Goal: Task Accomplishment & Management: Manage account settings

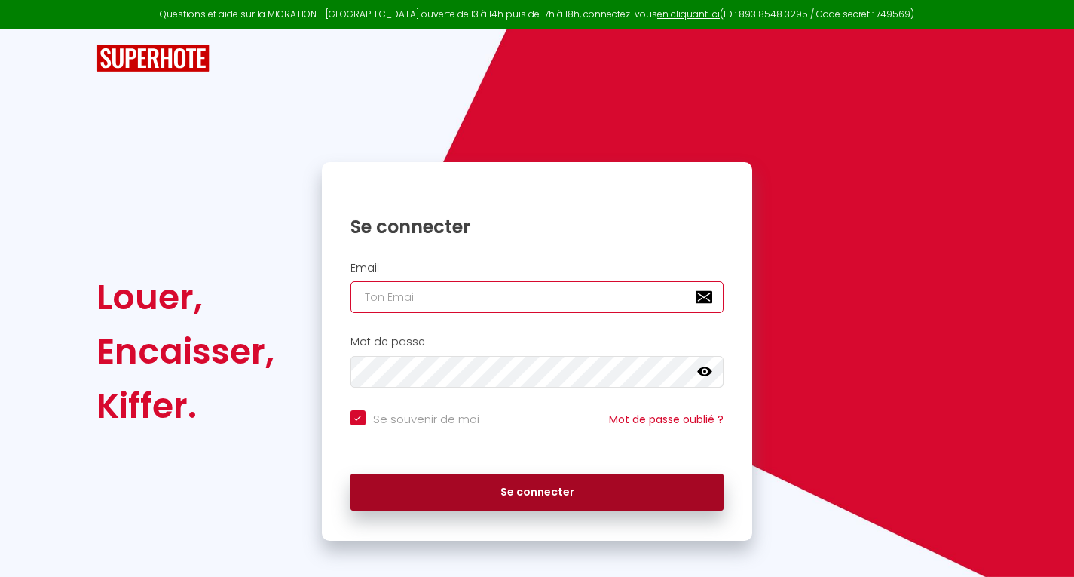
type input "[EMAIL_ADDRESS][DOMAIN_NAME]"
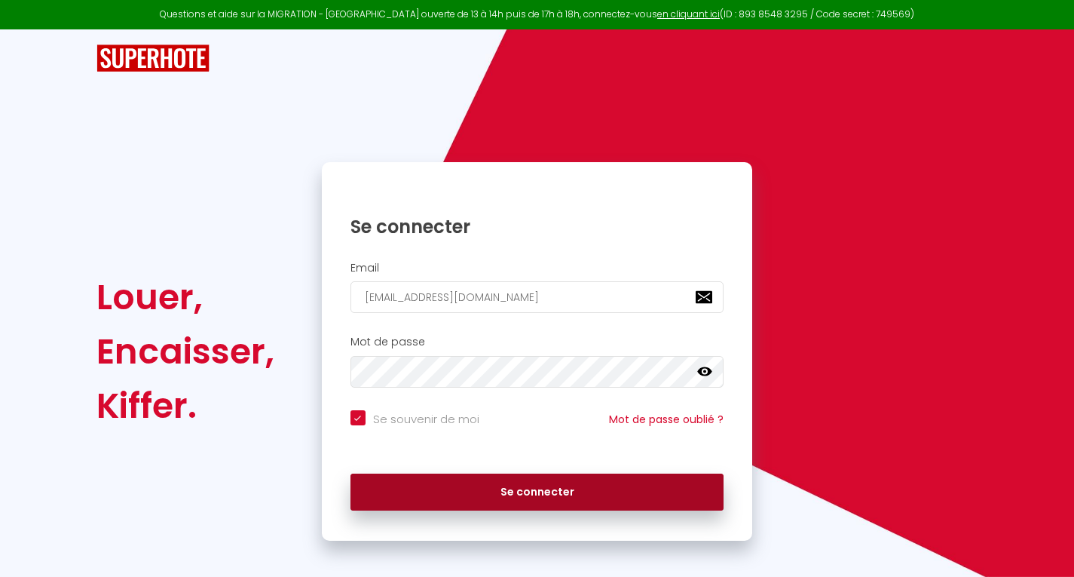
click at [604, 486] on button "Se connecter" at bounding box center [538, 492] width 374 height 38
checkbox input "true"
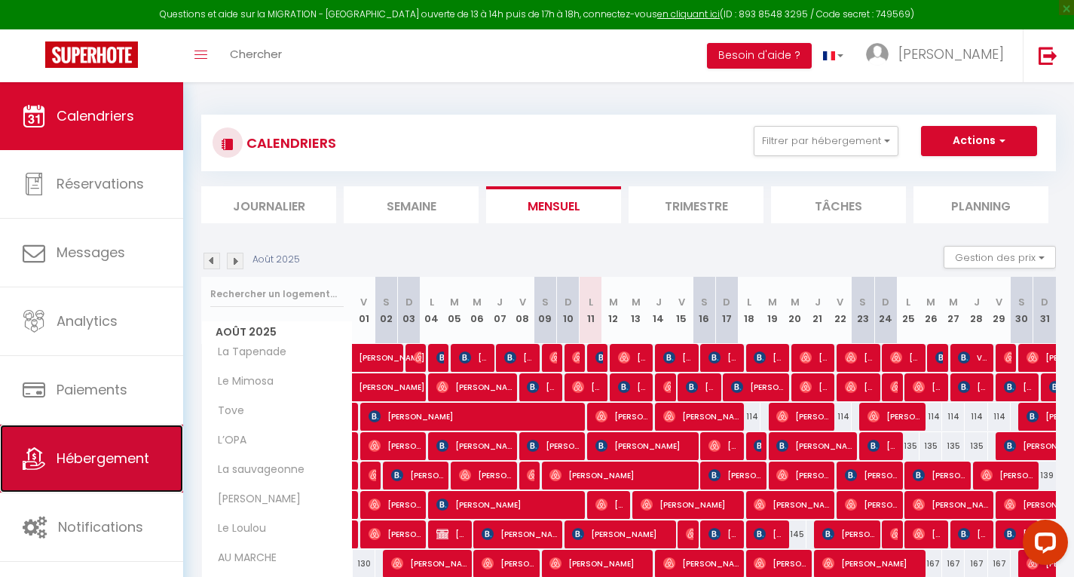
click at [115, 461] on span "Hébergement" at bounding box center [103, 458] width 93 height 19
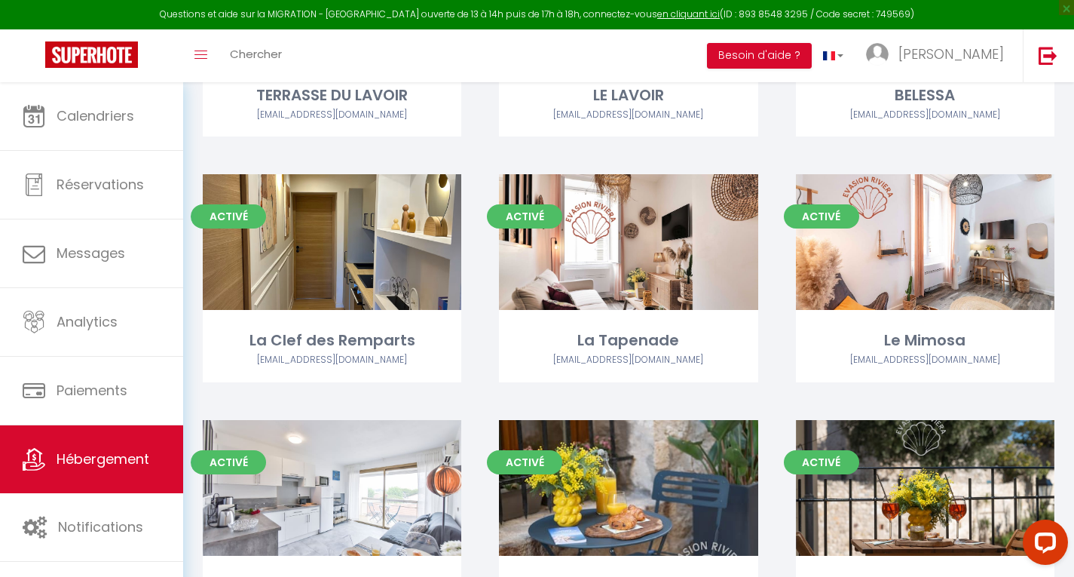
scroll to position [575, 0]
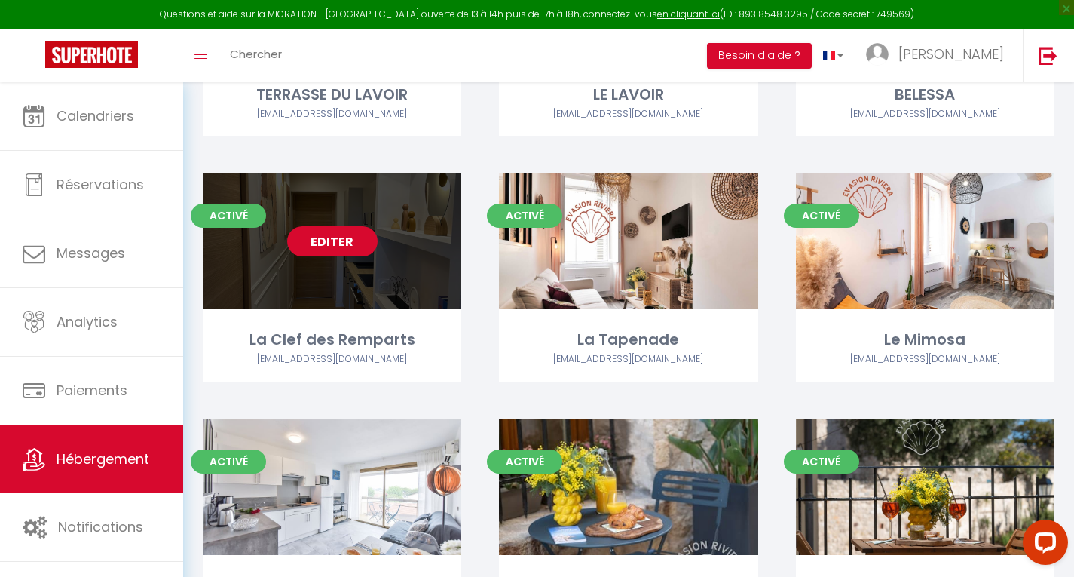
click at [336, 252] on link "Editer" at bounding box center [332, 241] width 90 height 30
select select "3"
select select "2"
select select "1"
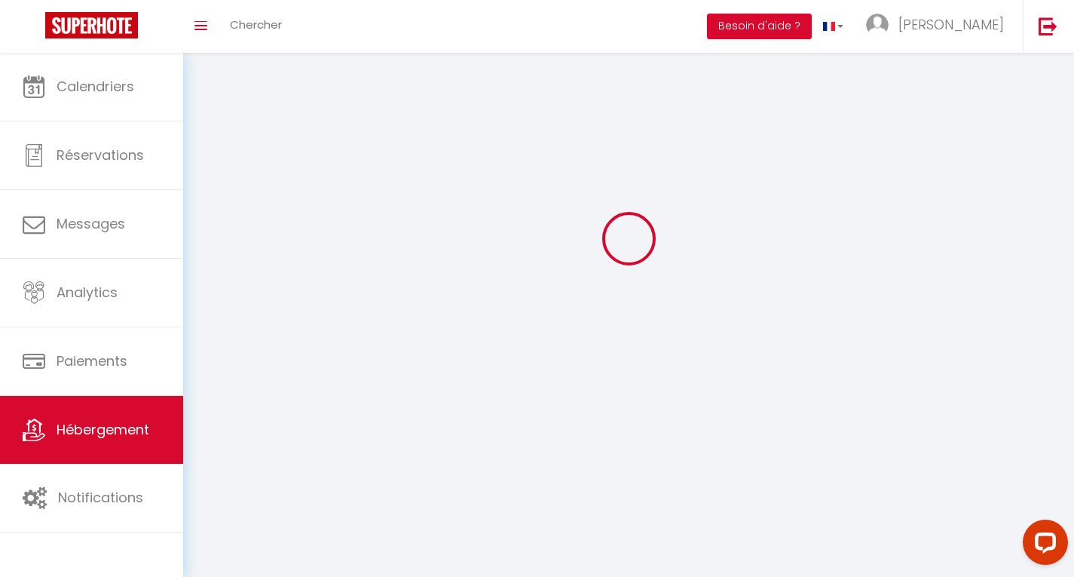
select select
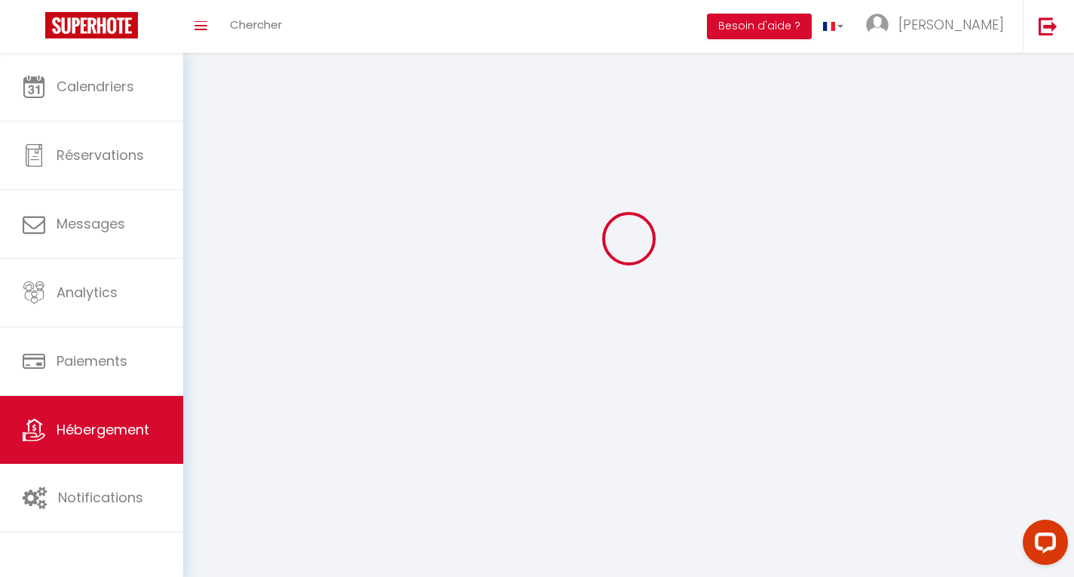
select select
checkbox input "false"
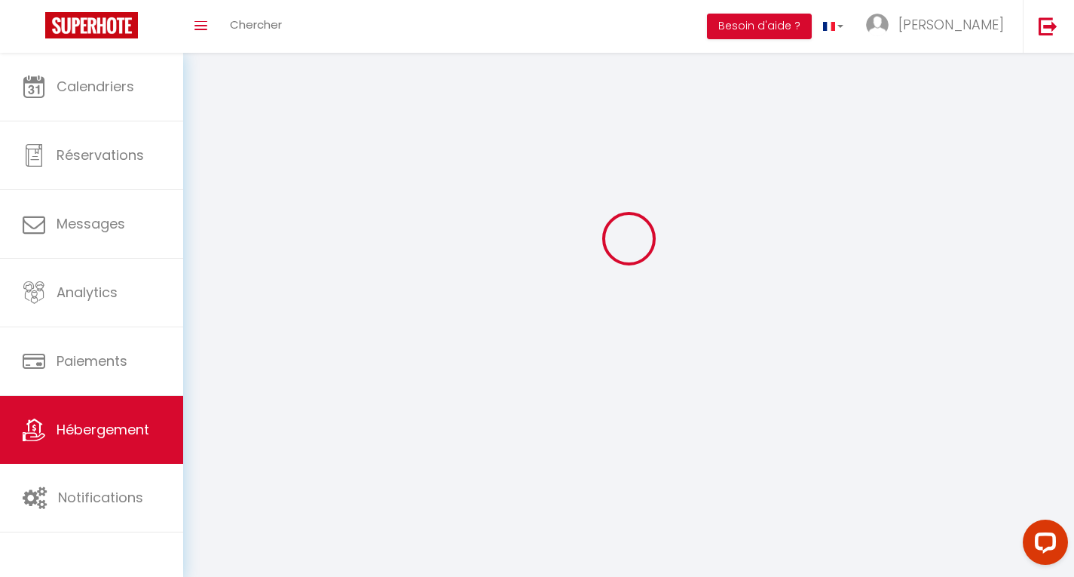
select select
select select "28"
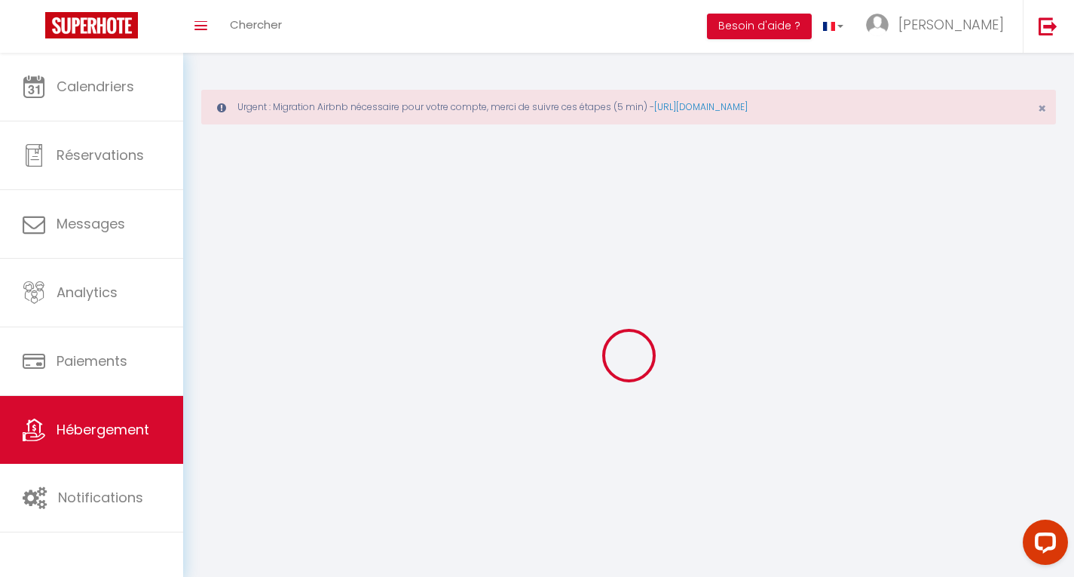
select select
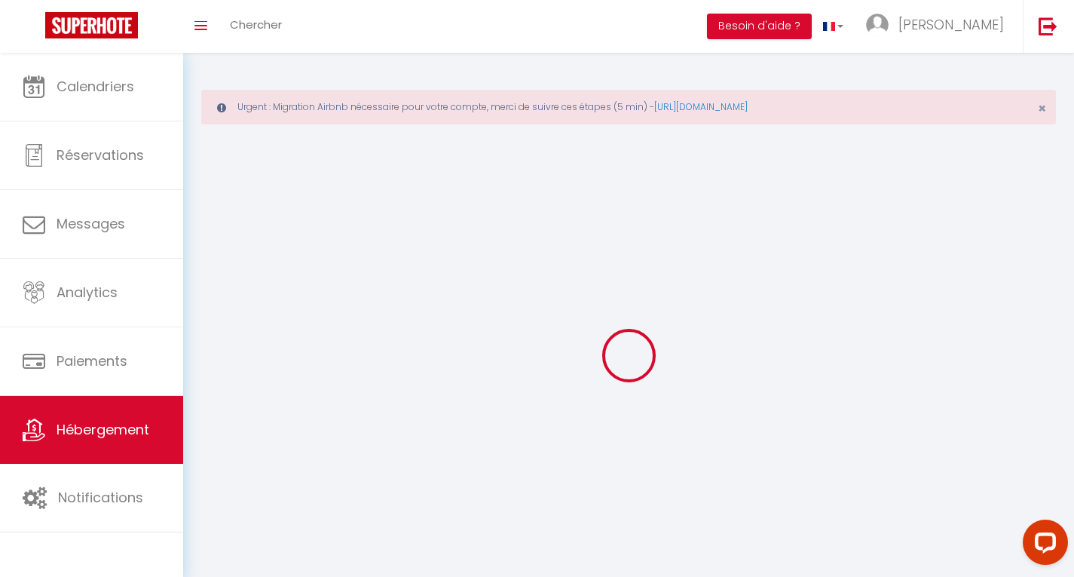
select select
checkbox input "false"
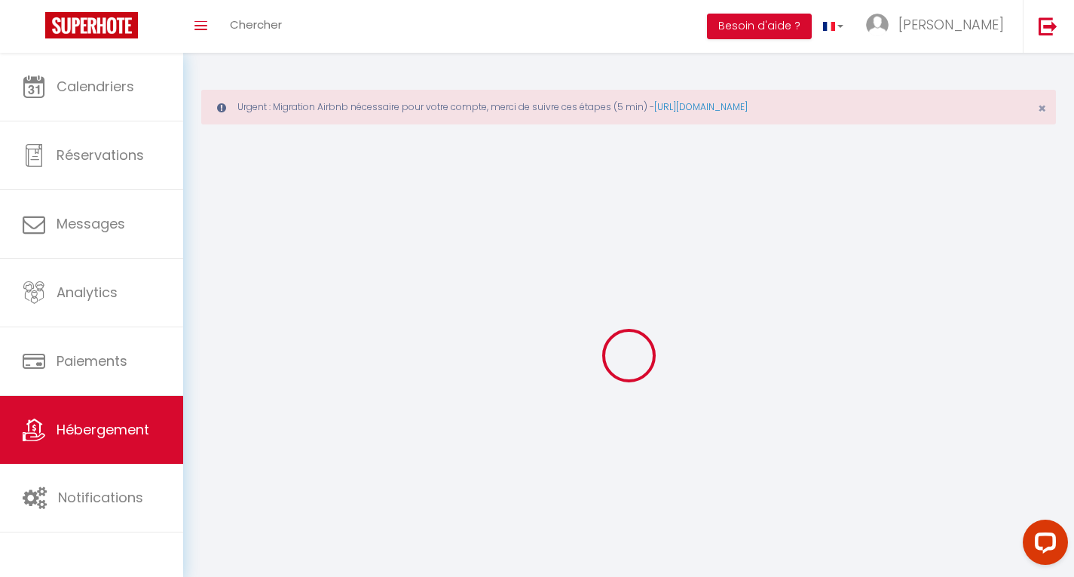
select select
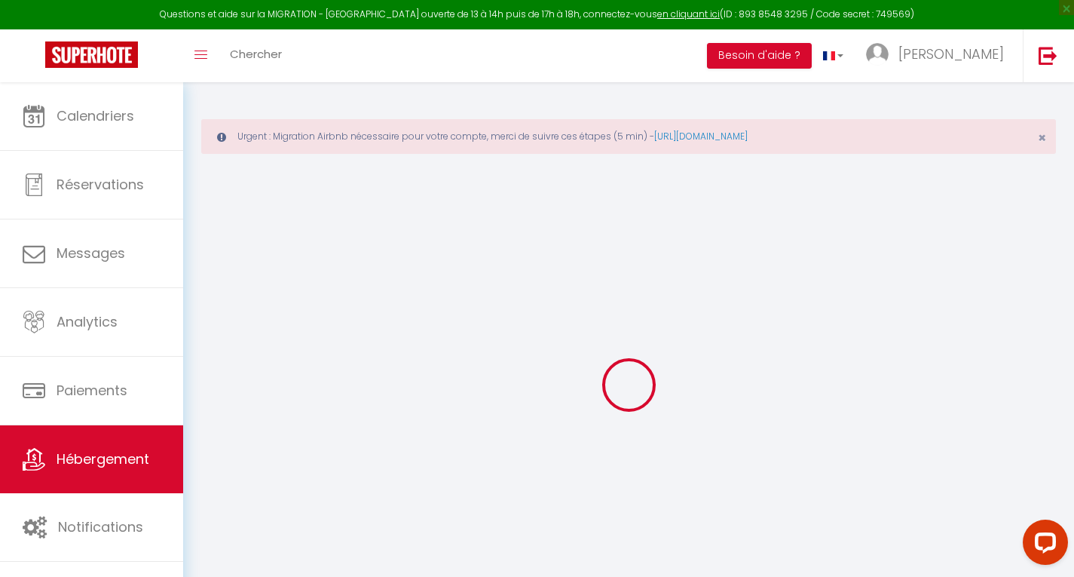
select select
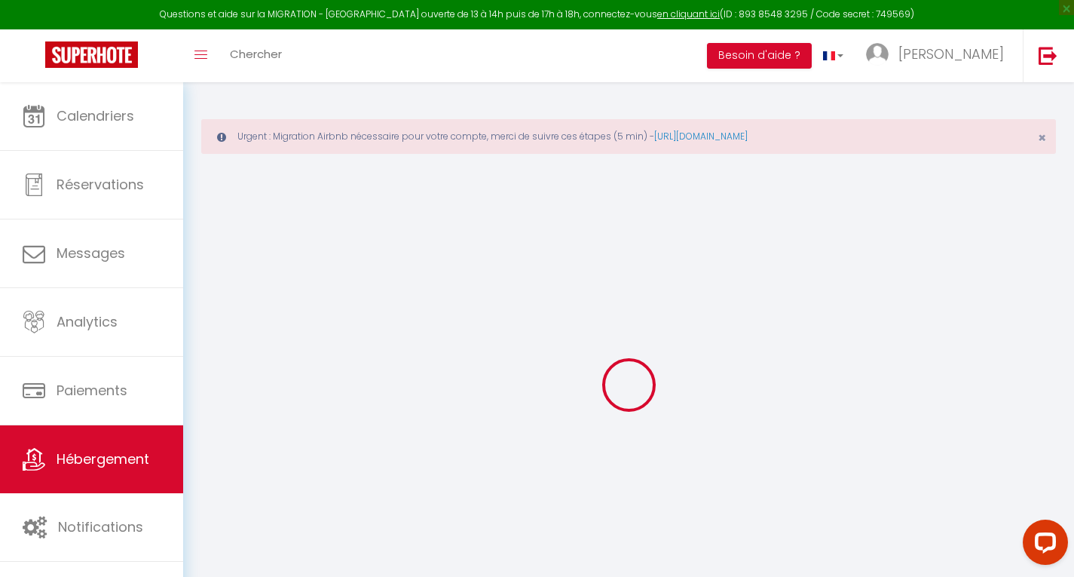
select select
checkbox input "false"
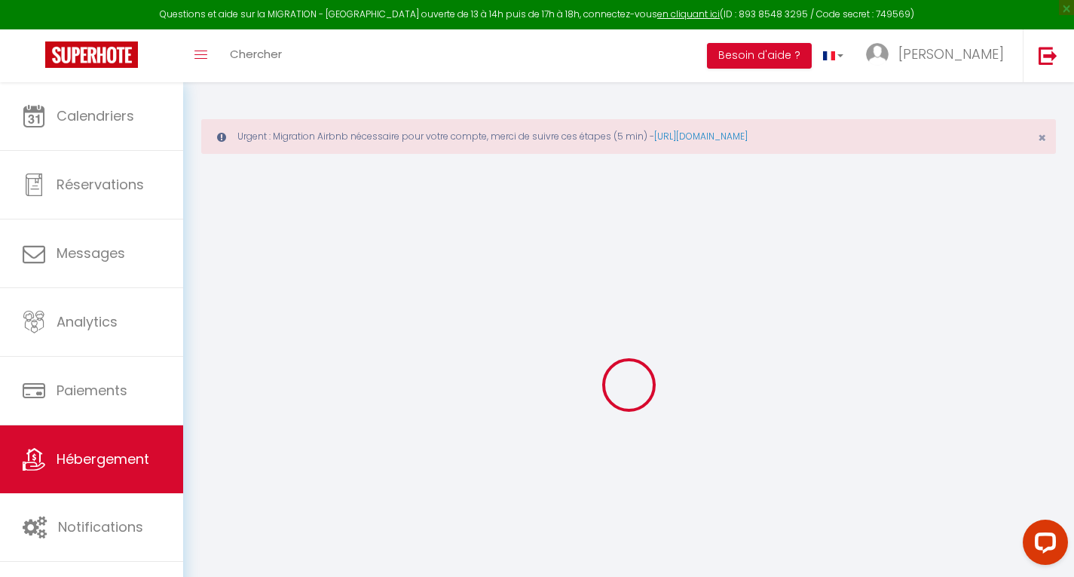
select select
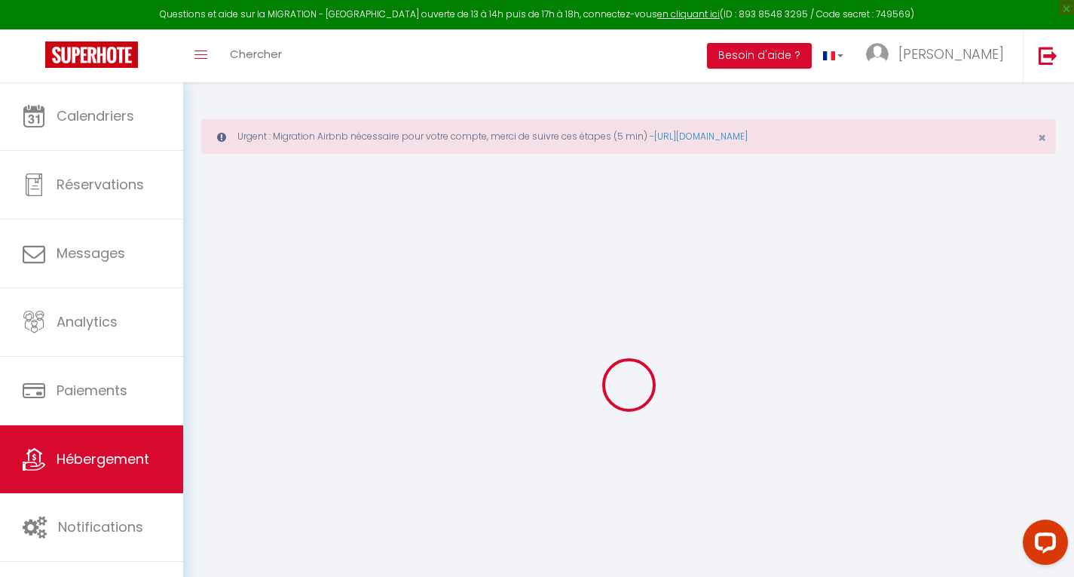
select select
checkbox input "false"
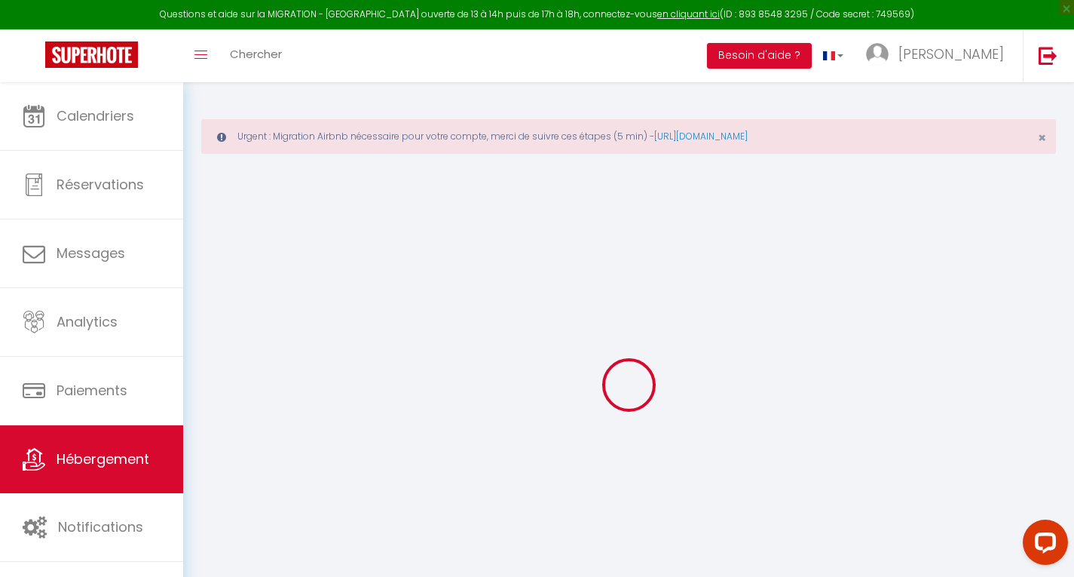
checkbox input "false"
select select
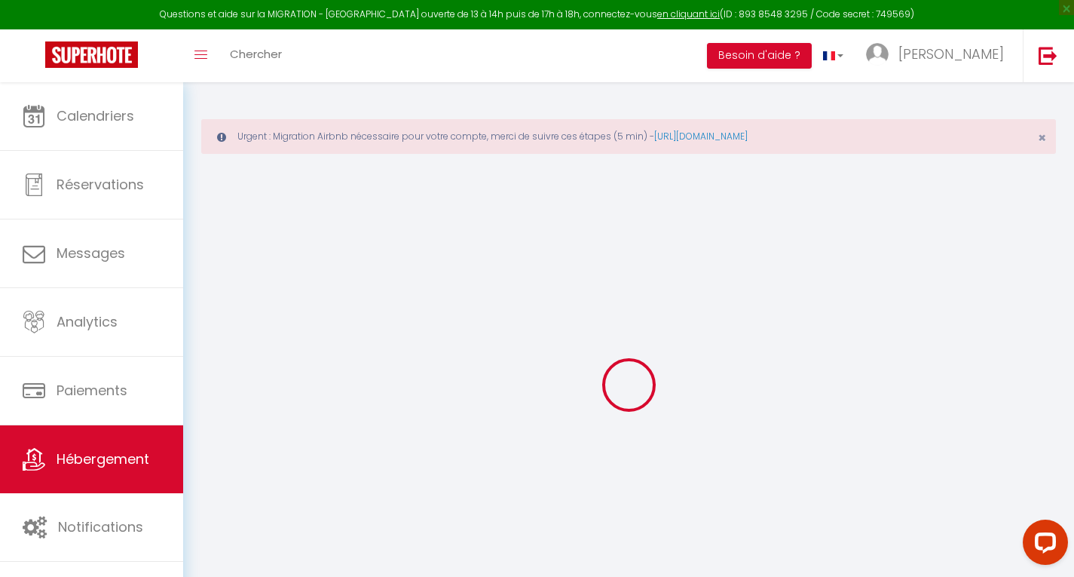
select select
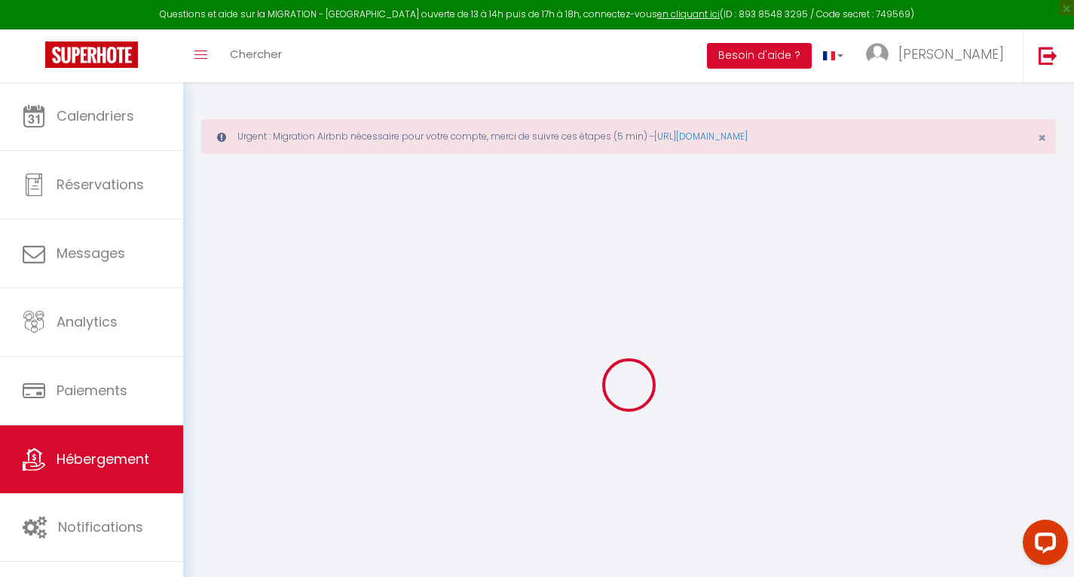
checkbox input "false"
select select
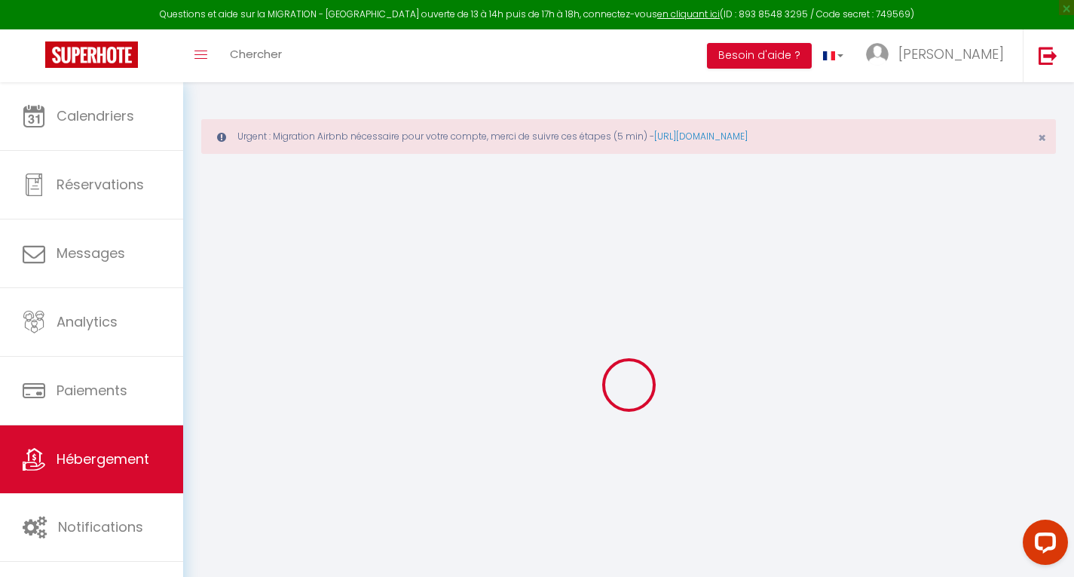
select select
type input "La Clef des Remparts"
type input "[PERSON_NAME]"
type input "Osmond"
select select "2"
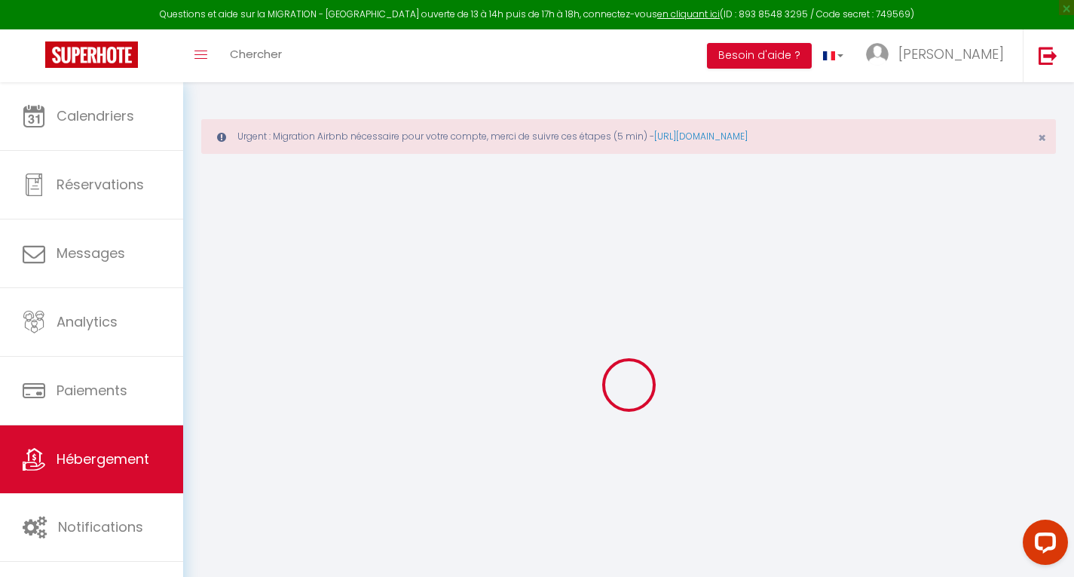
select select "2"
type input "102"
select select
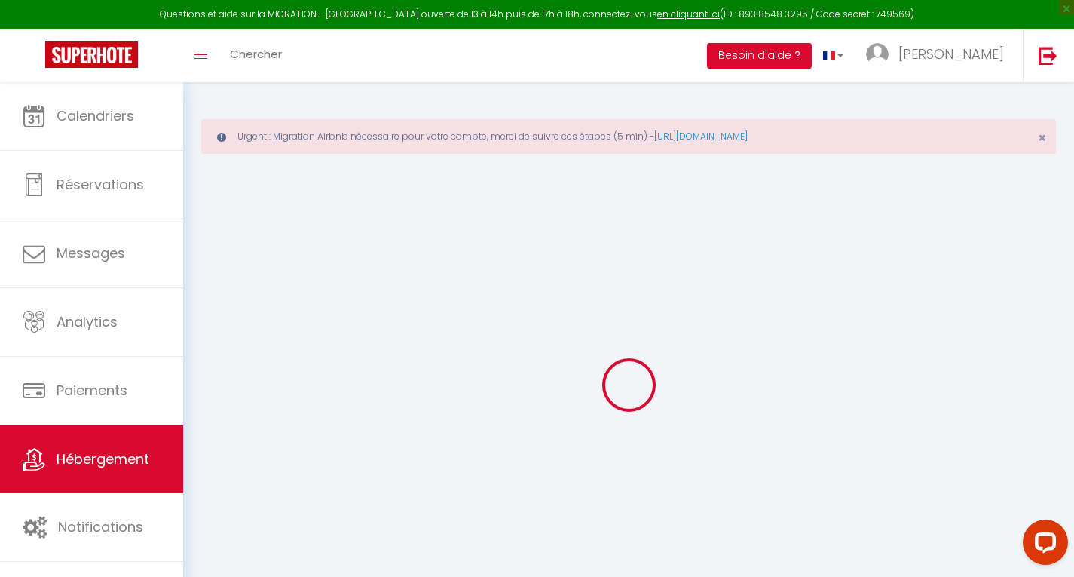
select select
type input "Antibes"
type input "[EMAIL_ADDRESS][DOMAIN_NAME]"
select select
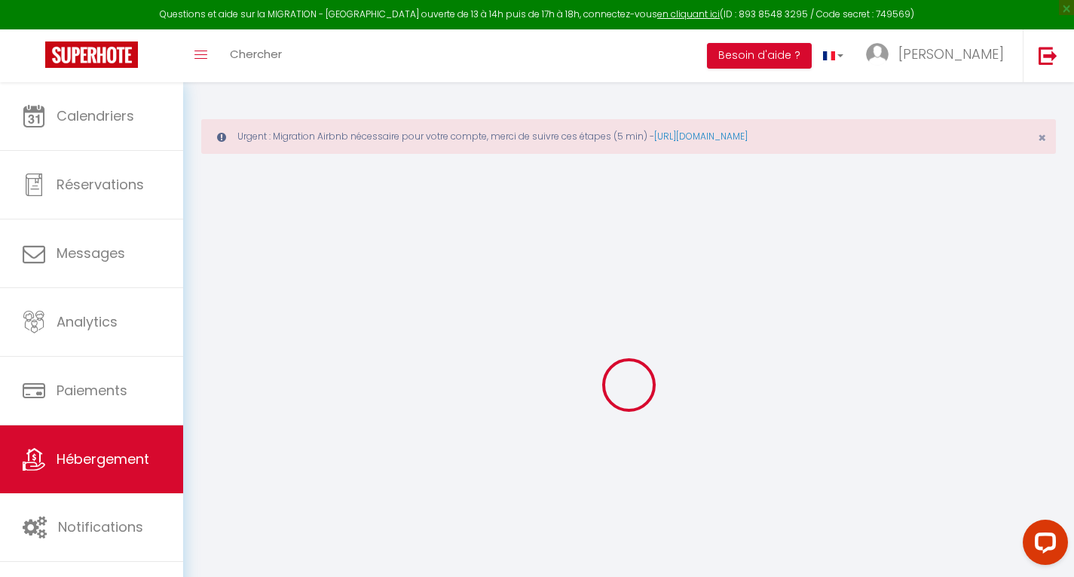
checkbox input "false"
type input "0"
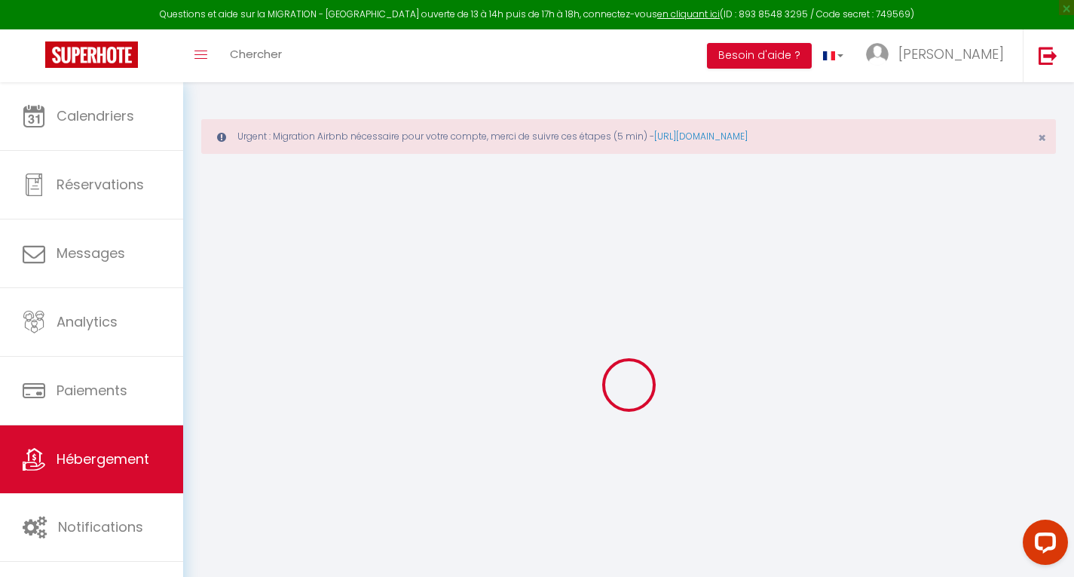
type input "0"
select select
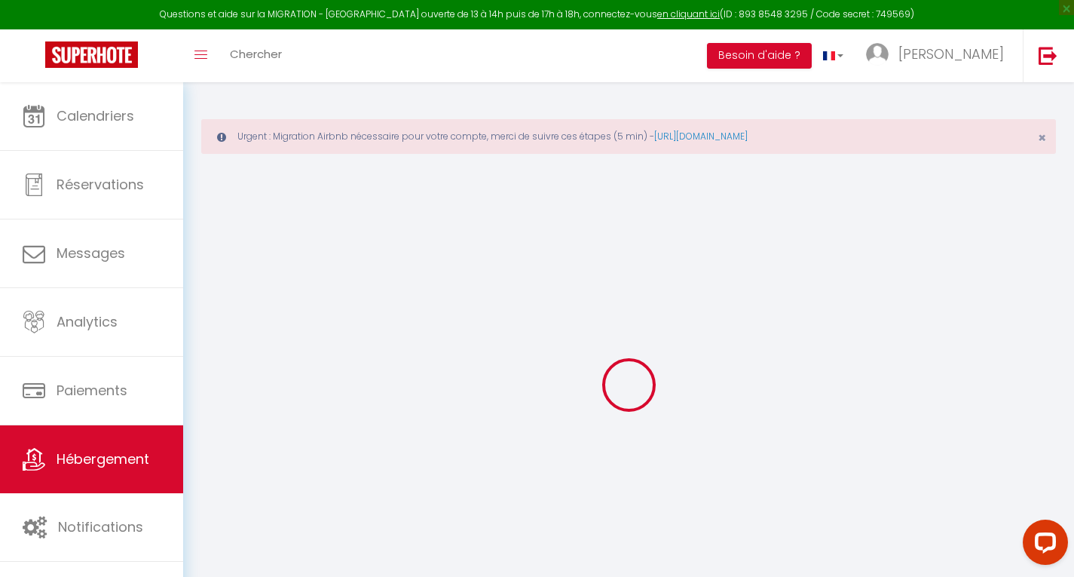
select select
checkbox input "false"
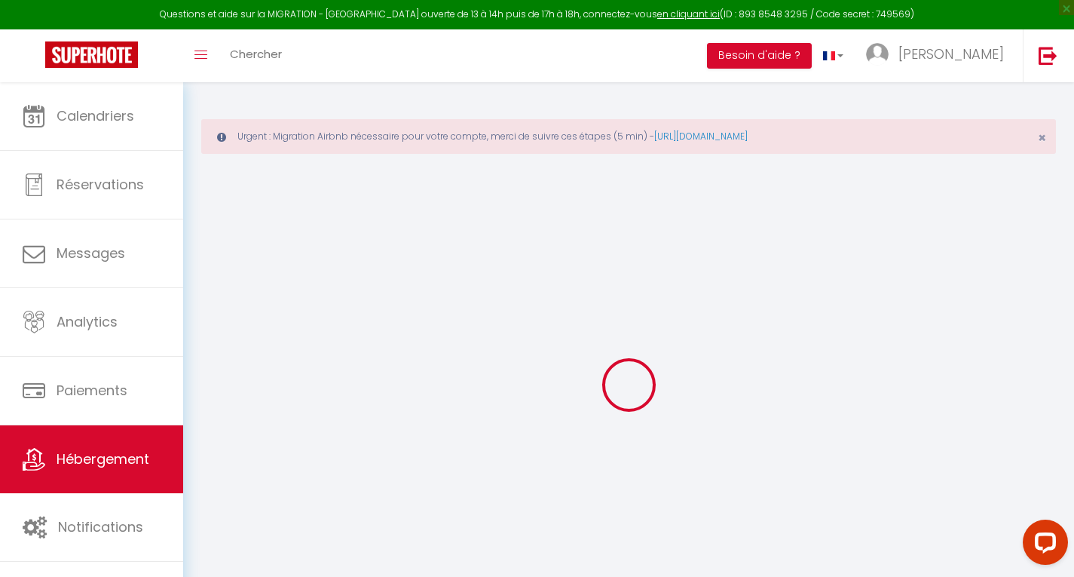
checkbox input "false"
select select
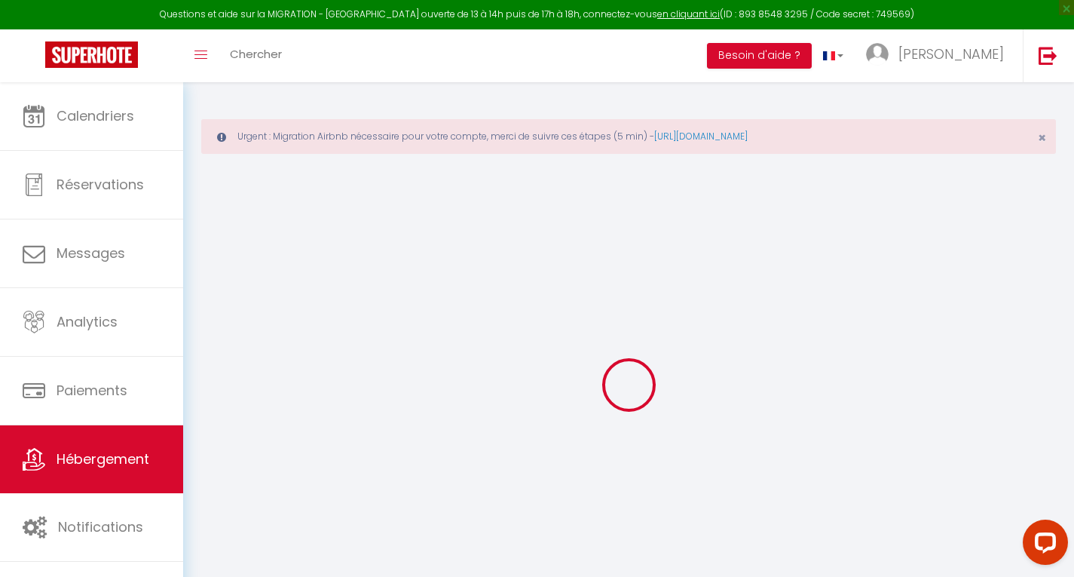
select select
checkbox input "false"
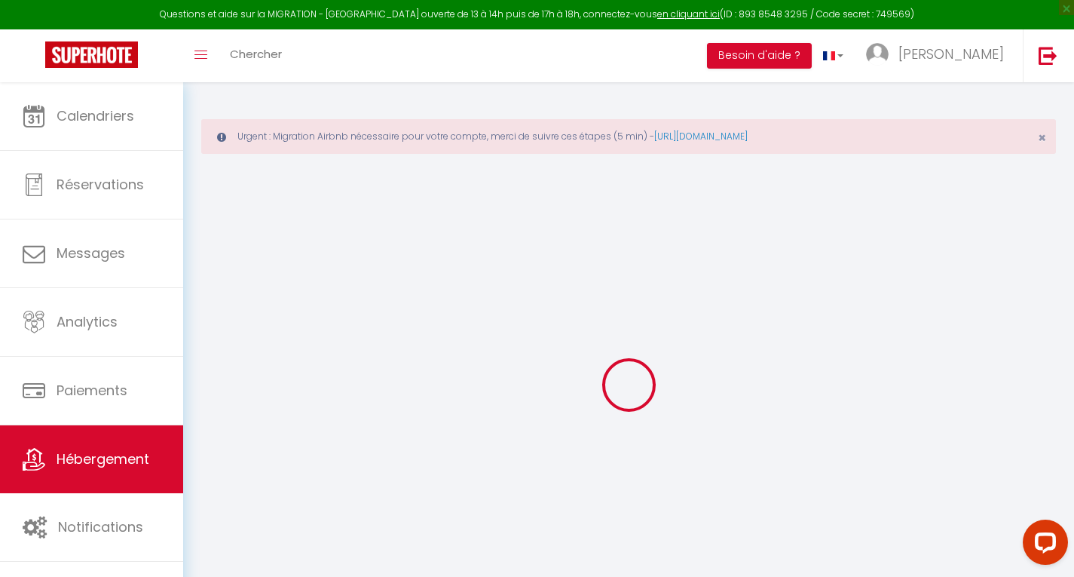
checkbox input "false"
select select "50072"
select select
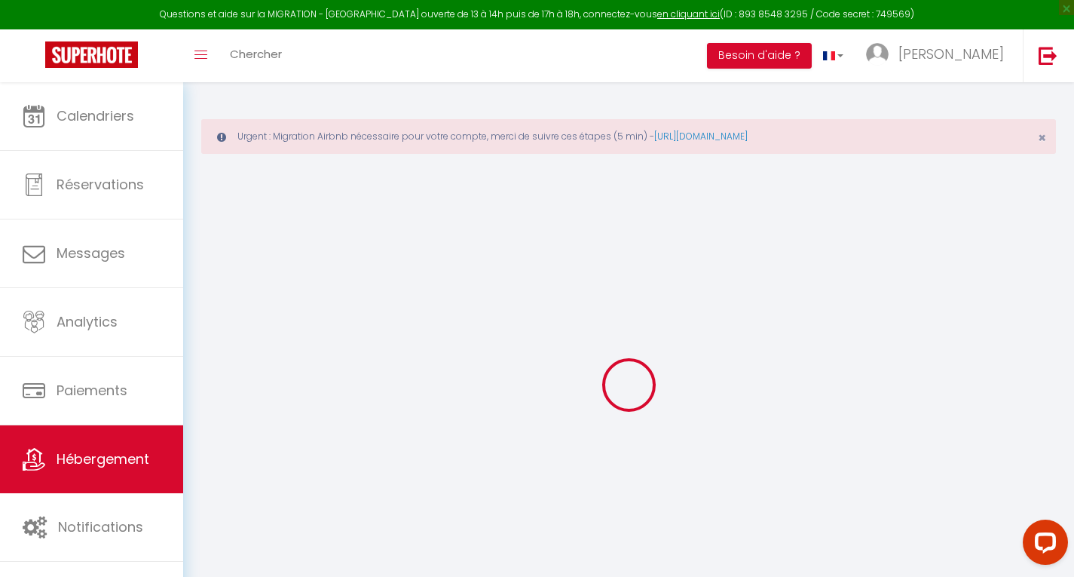
checkbox input "false"
select select "14:00"
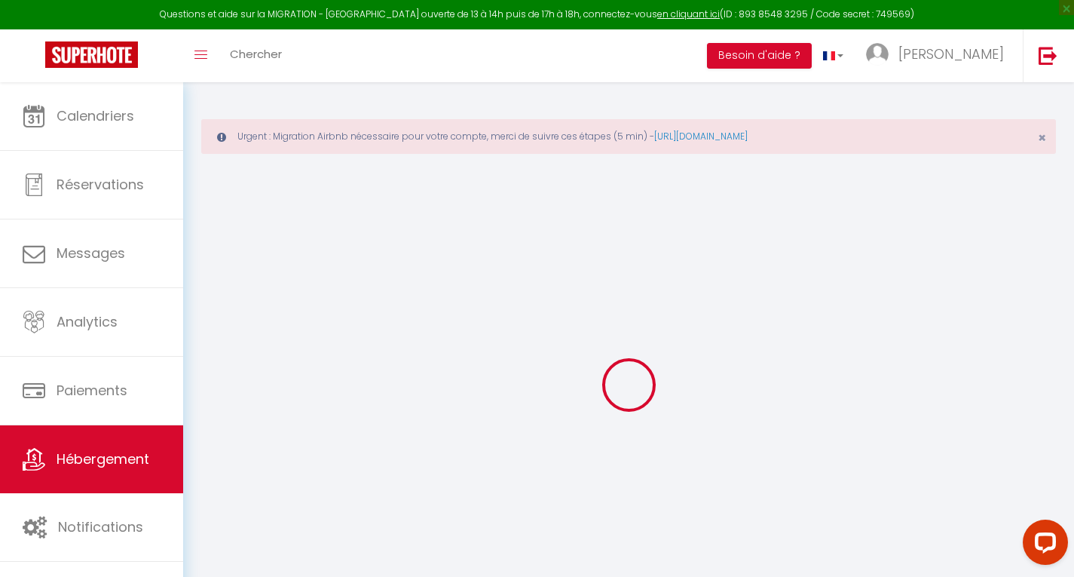
select select
select select "11:00"
select select "30"
select select "120"
select select
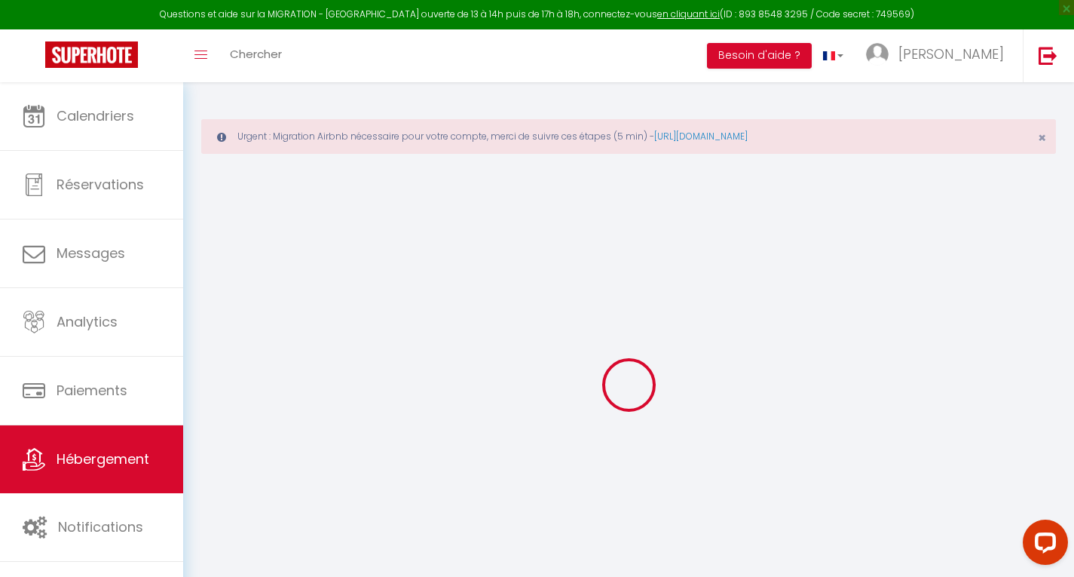
select select
checkbox input "false"
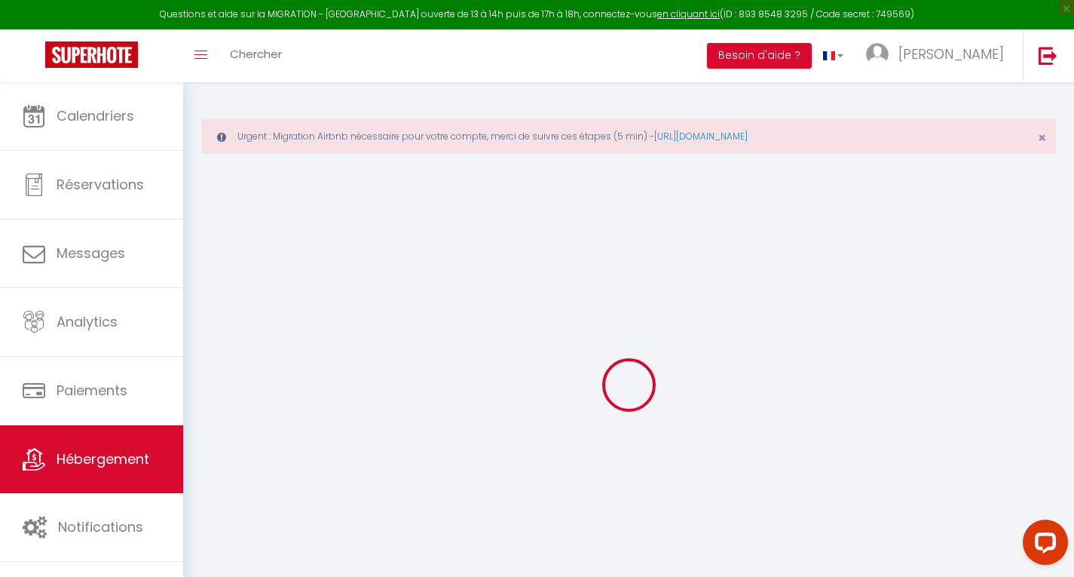
select select
checkbox input "false"
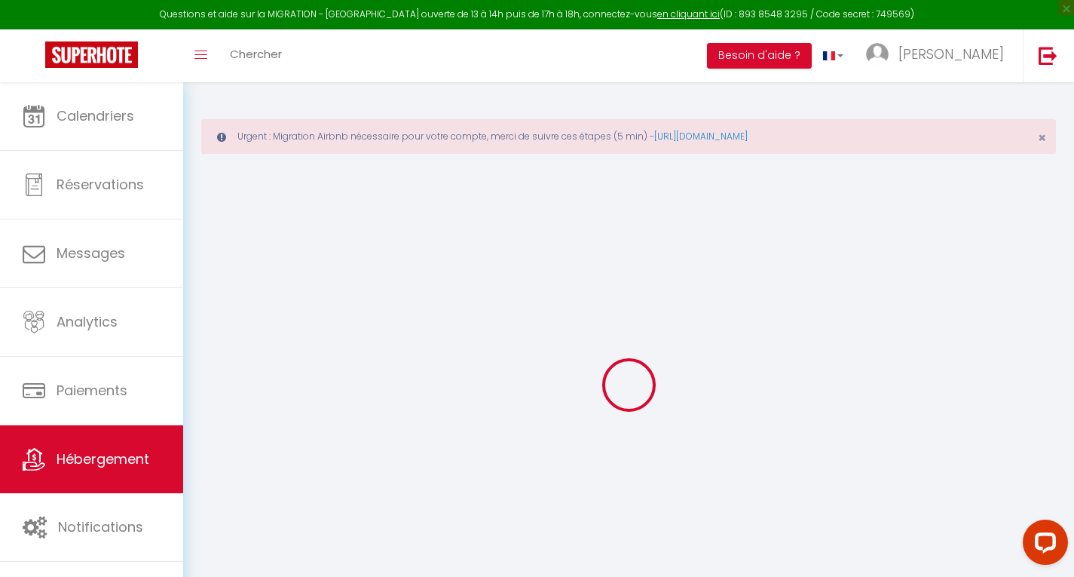
checkbox input "false"
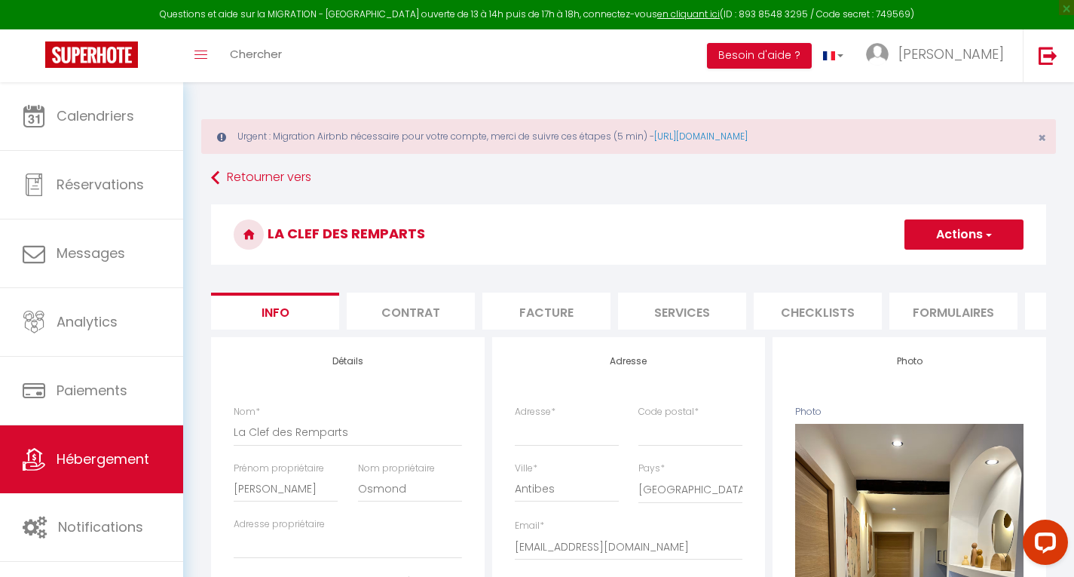
select select
checkbox input "false"
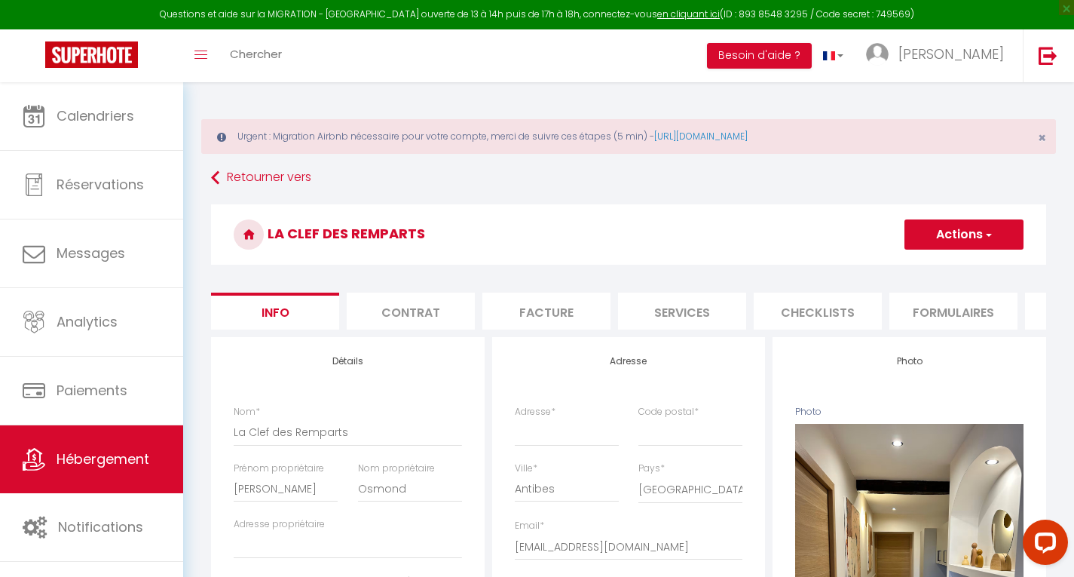
checkbox input "false"
click at [311, 310] on li "Info" at bounding box center [275, 311] width 128 height 37
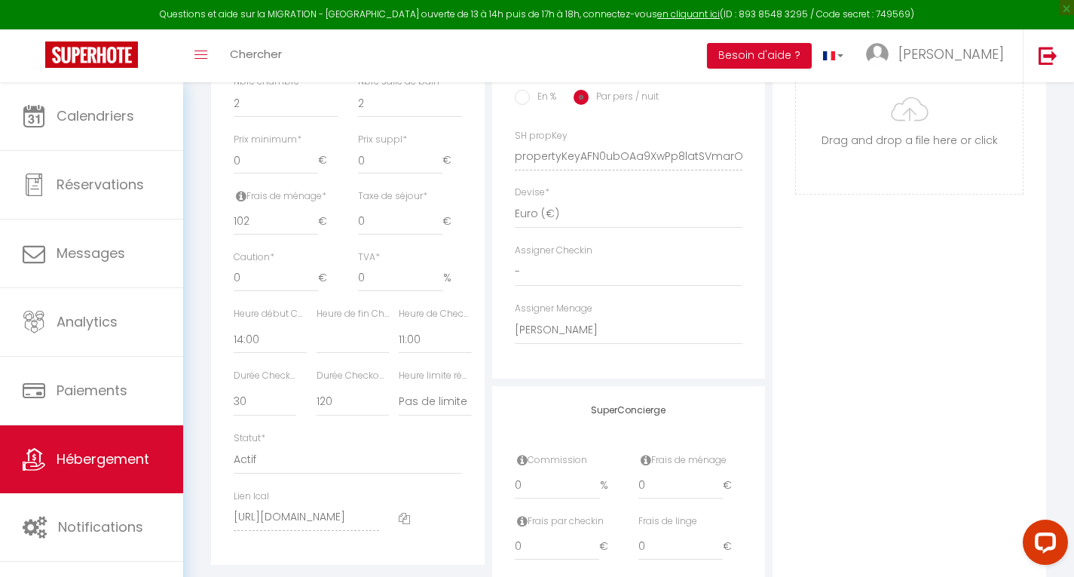
scroll to position [702, 0]
click at [517, 281] on select "- [PERSON_NAME] [PERSON_NAME] [PERSON_NAME] [PERSON_NAME]" at bounding box center [629, 270] width 228 height 29
select select "50072"
click at [515, 267] on select "- [PERSON_NAME] [PERSON_NAME] [PERSON_NAME] [PERSON_NAME]" at bounding box center [629, 270] width 228 height 29
select select
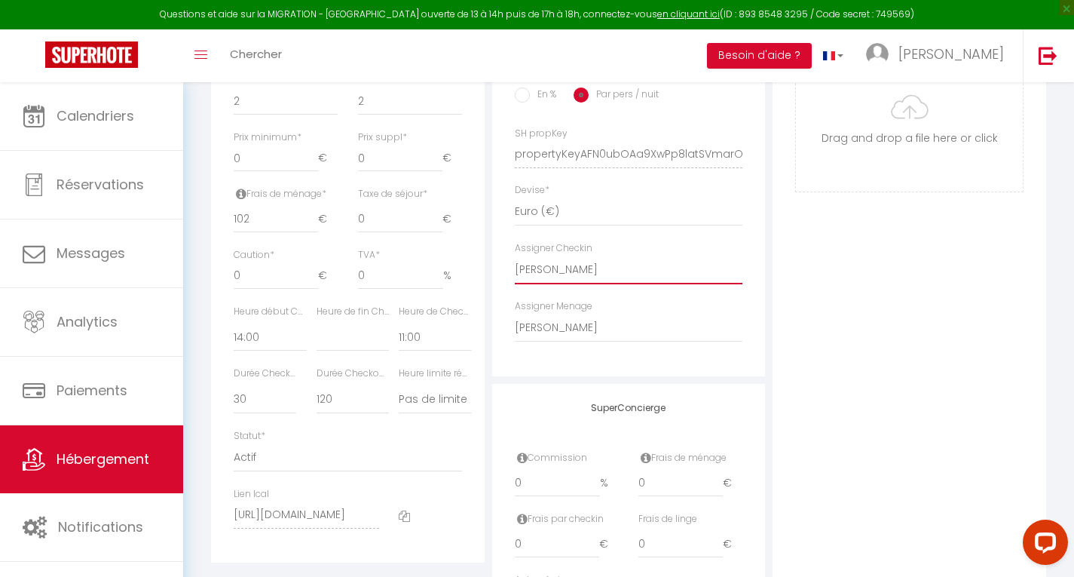
select select
checkbox input "false"
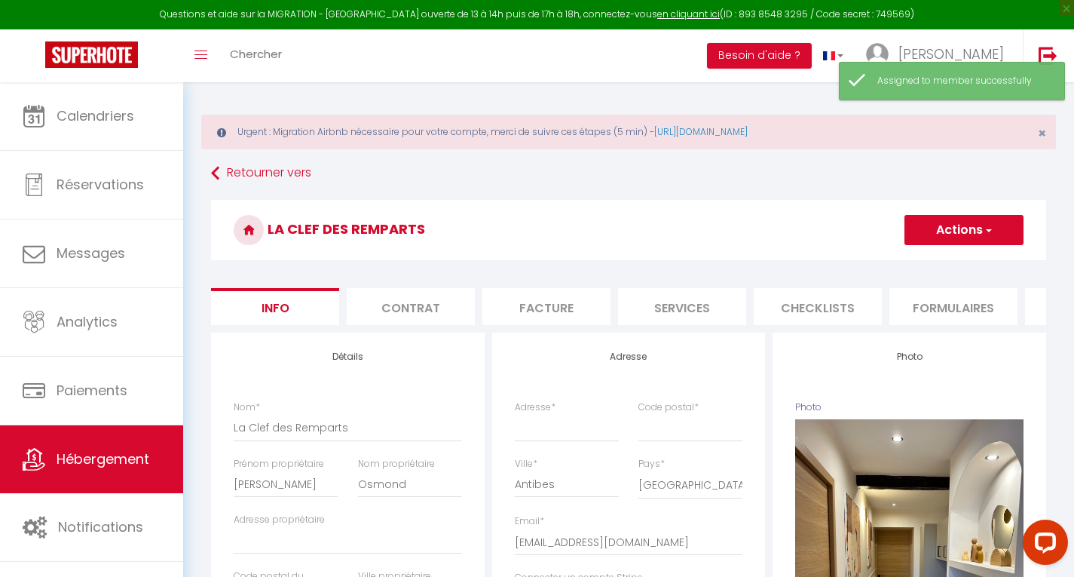
scroll to position [0, 0]
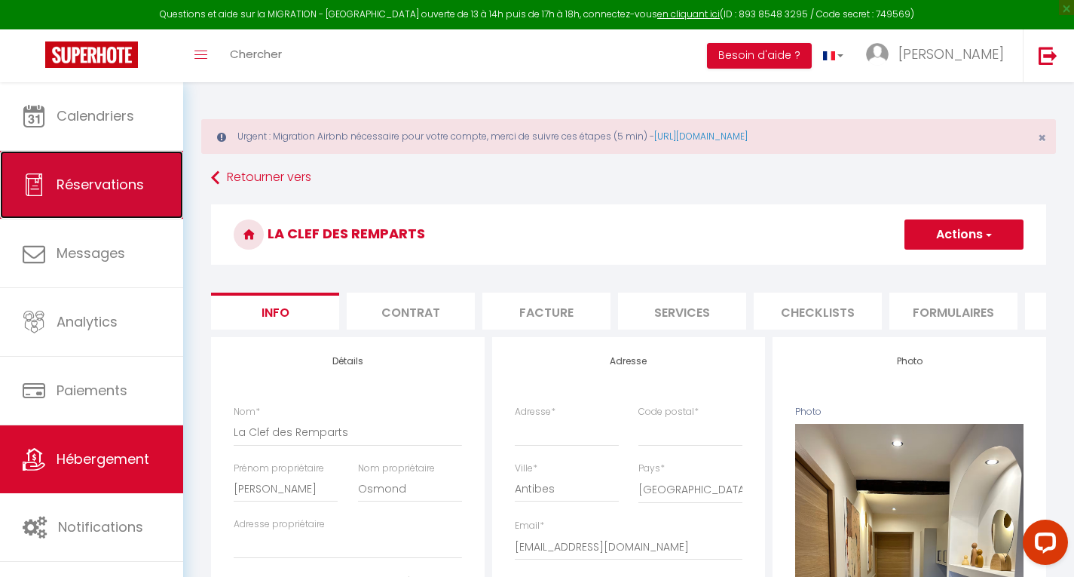
click at [112, 202] on link "Réservations" at bounding box center [91, 185] width 183 height 68
select select "not_cancelled"
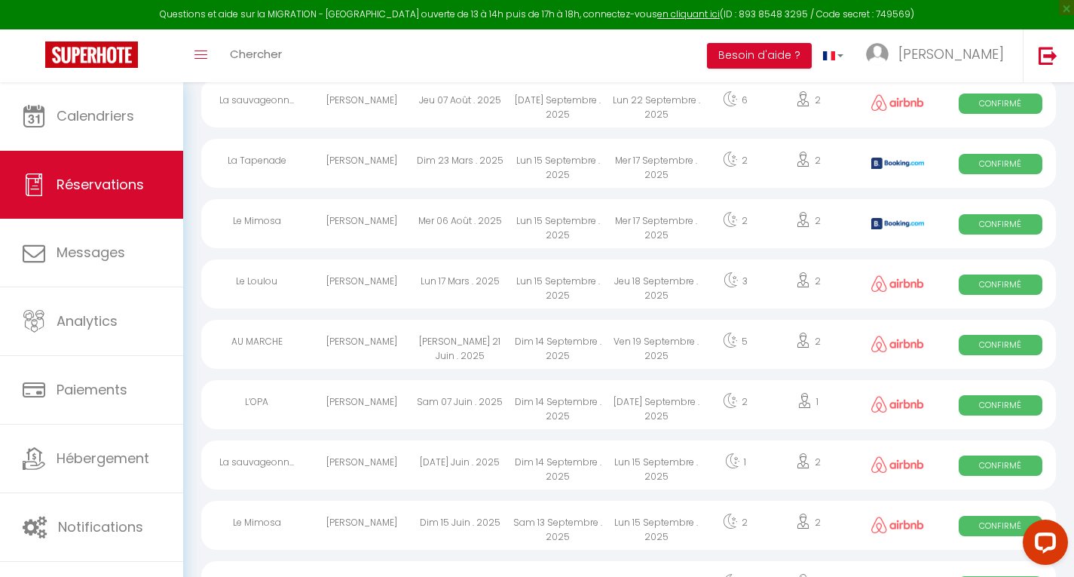
scroll to position [2790, 0]
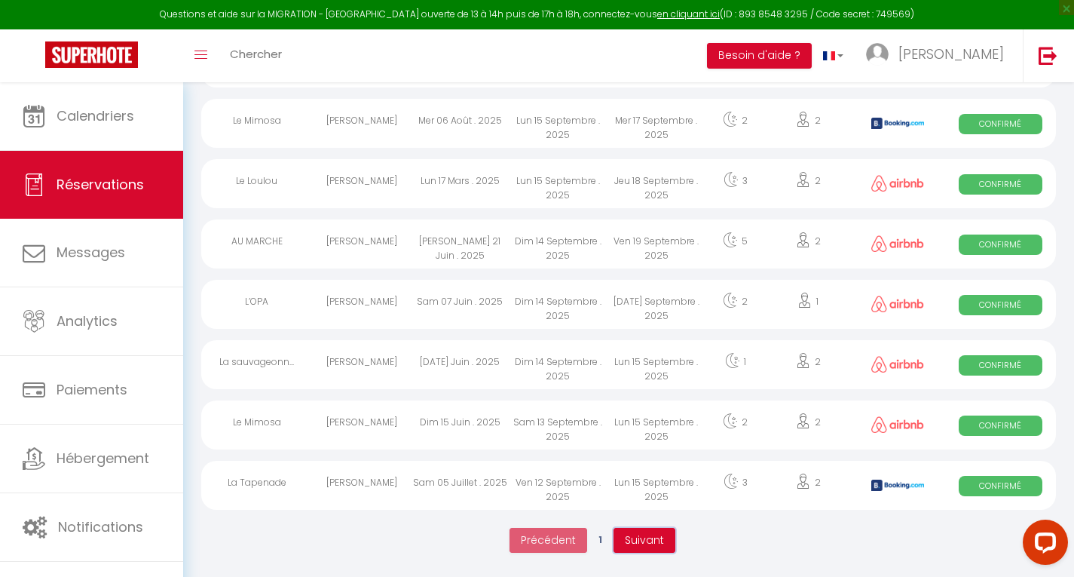
click at [665, 543] on button "Suivant" at bounding box center [645, 541] width 62 height 26
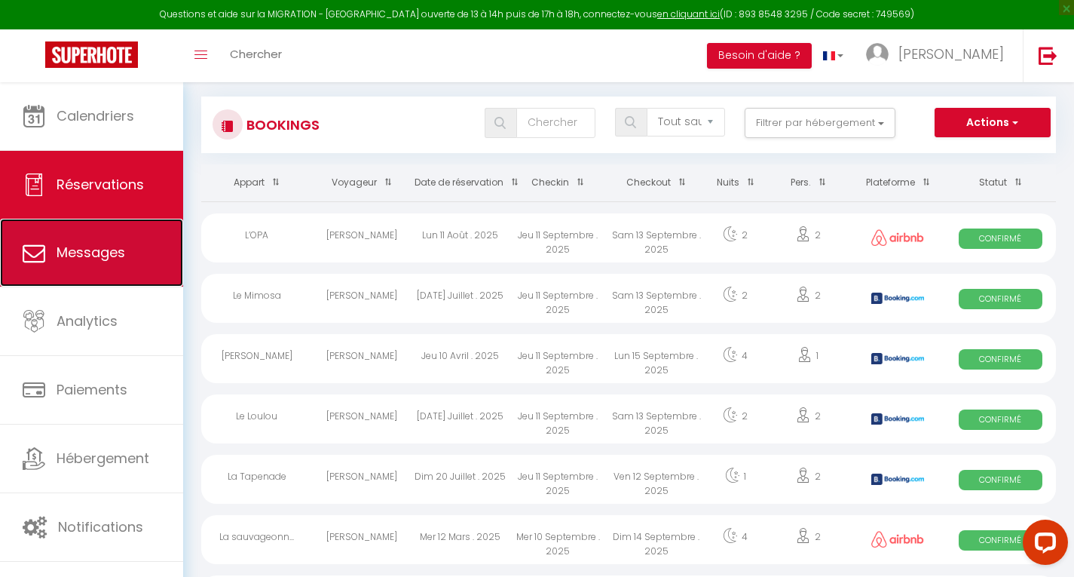
click at [85, 232] on link "Messages" at bounding box center [91, 253] width 183 height 68
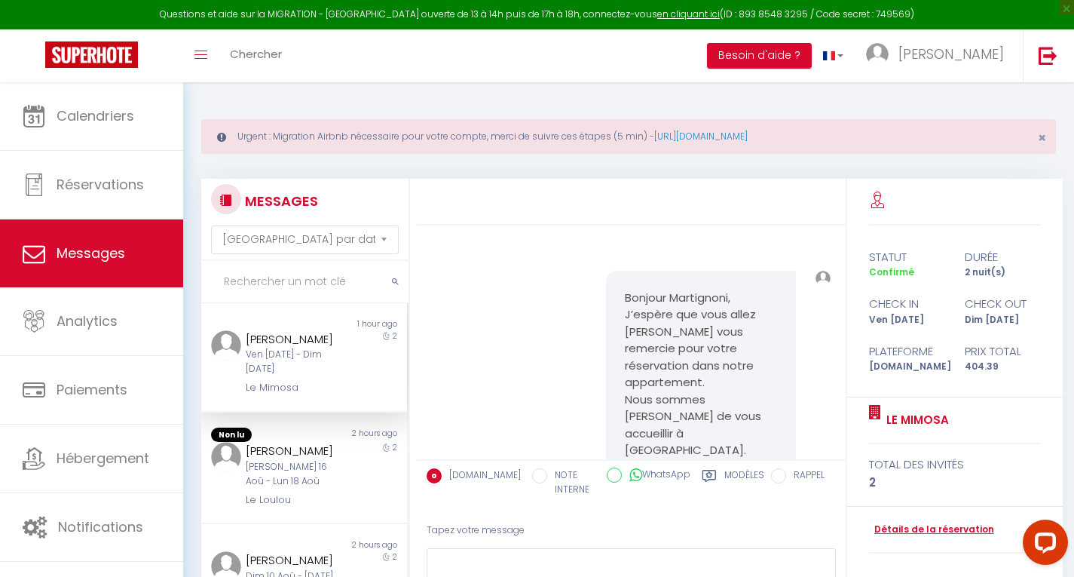
scroll to position [248, 0]
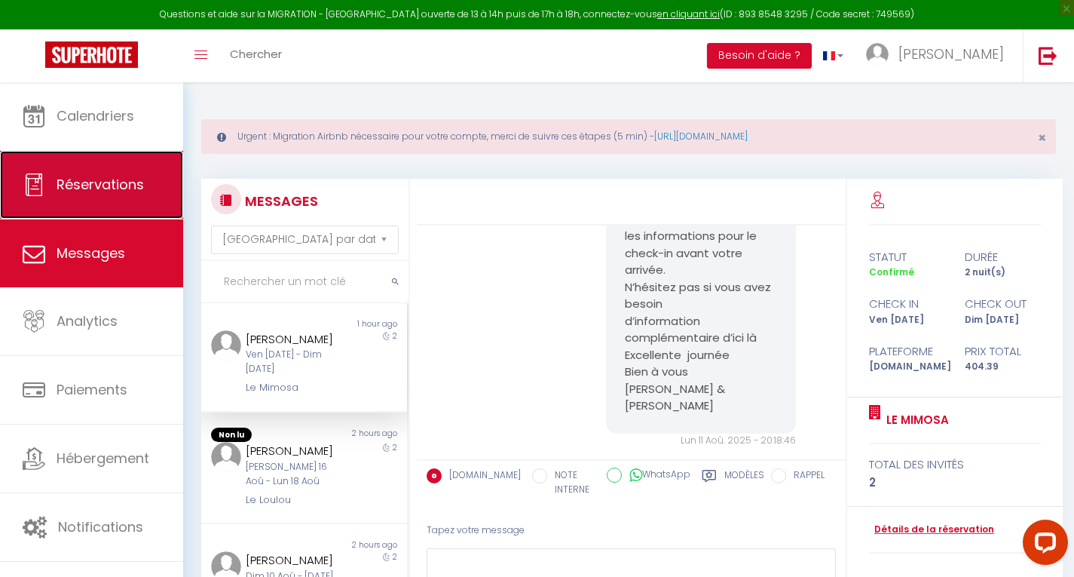
click at [90, 183] on span "Réservations" at bounding box center [100, 184] width 87 height 19
select select "not_cancelled"
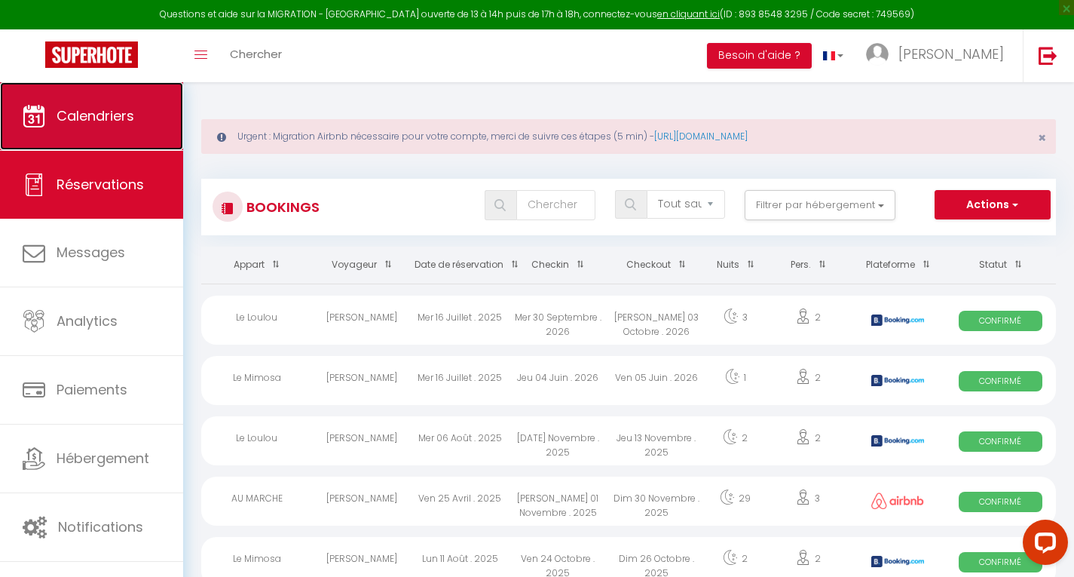
click at [81, 128] on link "Calendriers" at bounding box center [91, 116] width 183 height 68
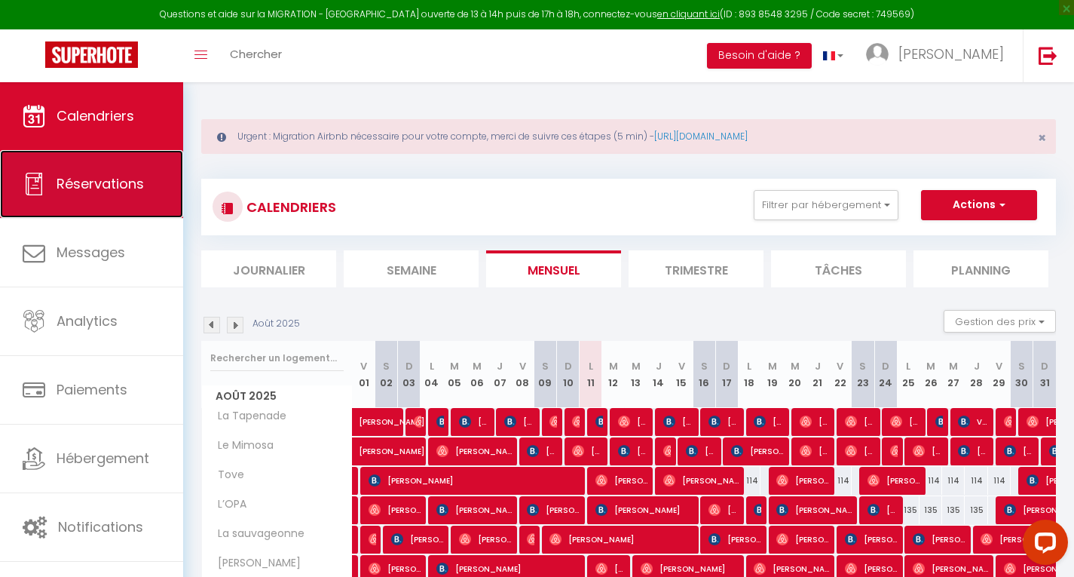
click at [112, 179] on span "Réservations" at bounding box center [100, 183] width 87 height 19
select select "not_cancelled"
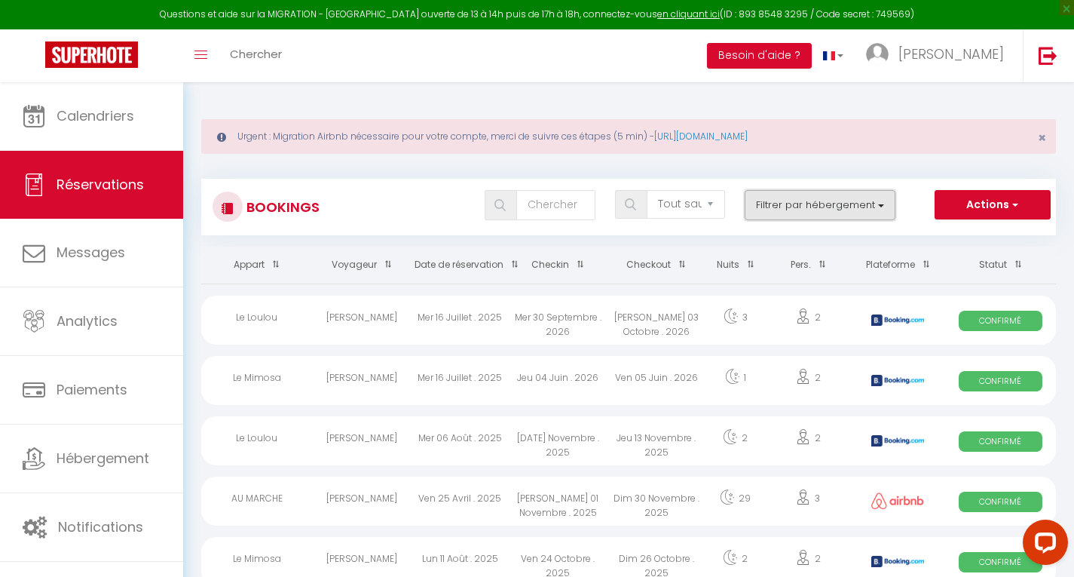
click at [807, 192] on button "Filtrer par hébergement" at bounding box center [820, 205] width 151 height 30
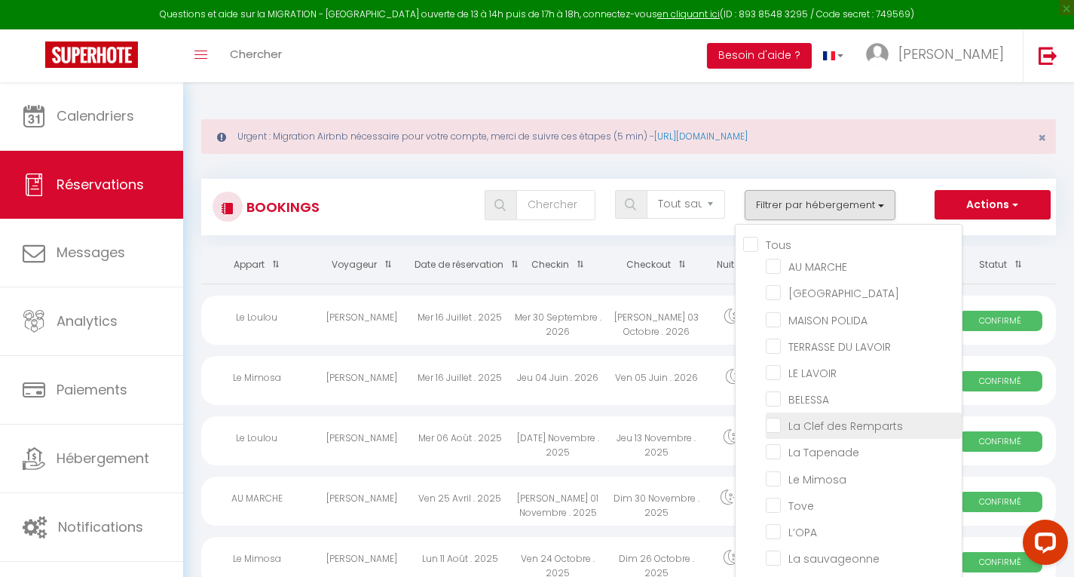
click at [899, 426] on input "La Clef des Remparts" at bounding box center [864, 424] width 196 height 15
checkbox input "true"
select select
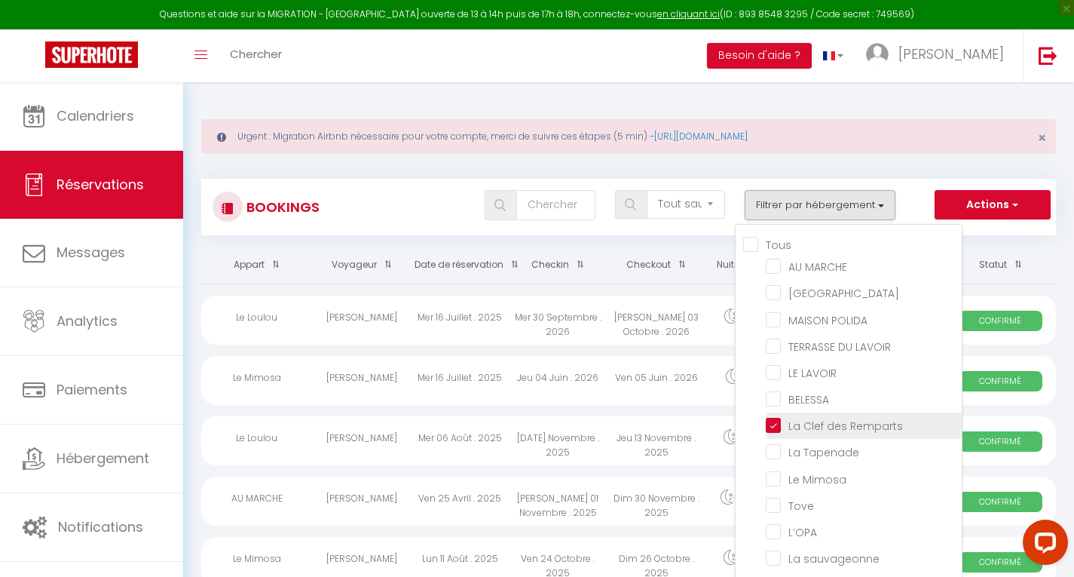
select select
checkbox input "false"
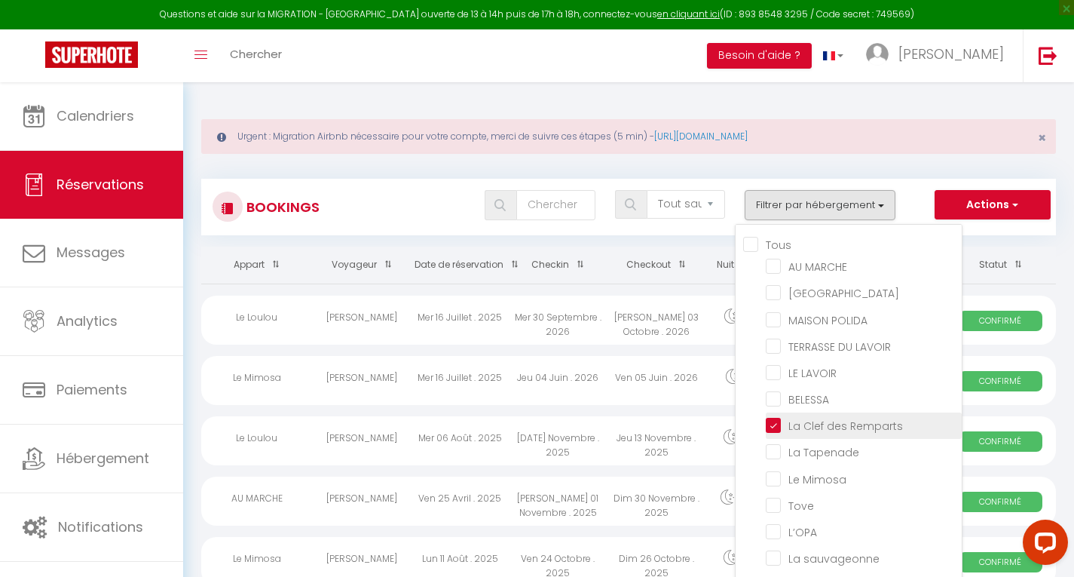
checkbox input "false"
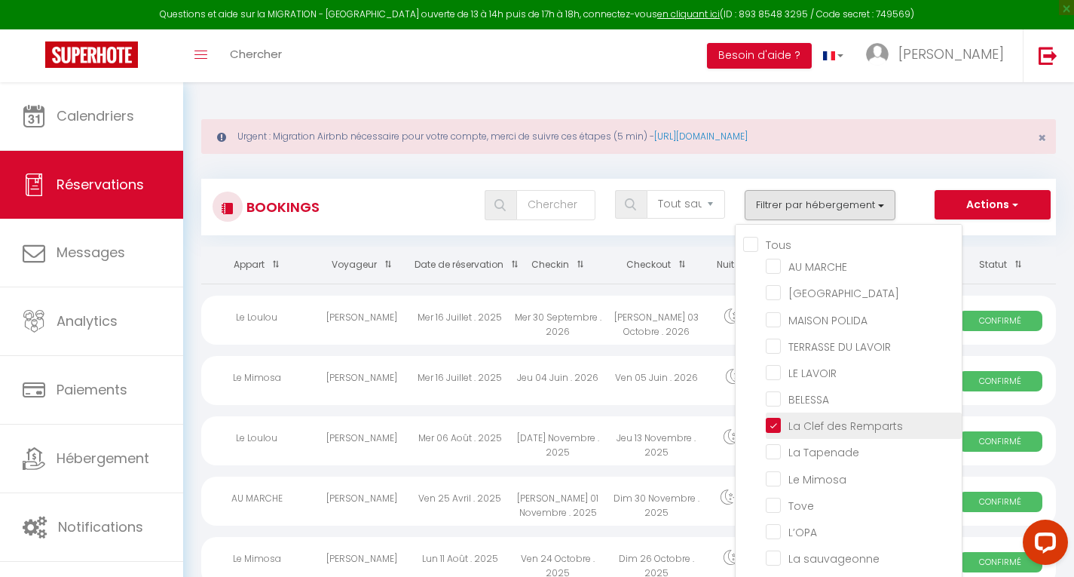
checkbox input "false"
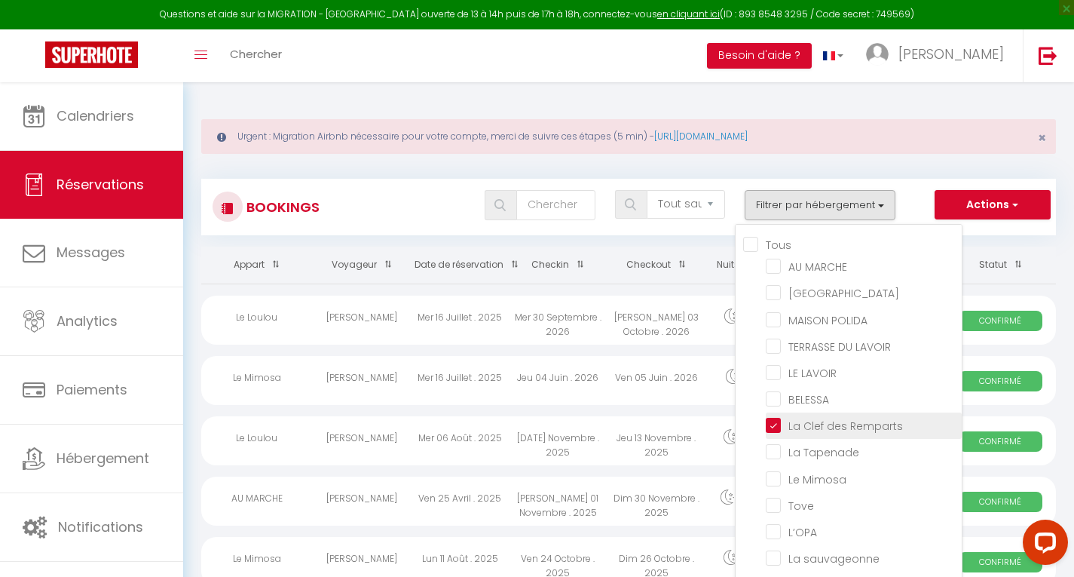
checkbox input "false"
select select
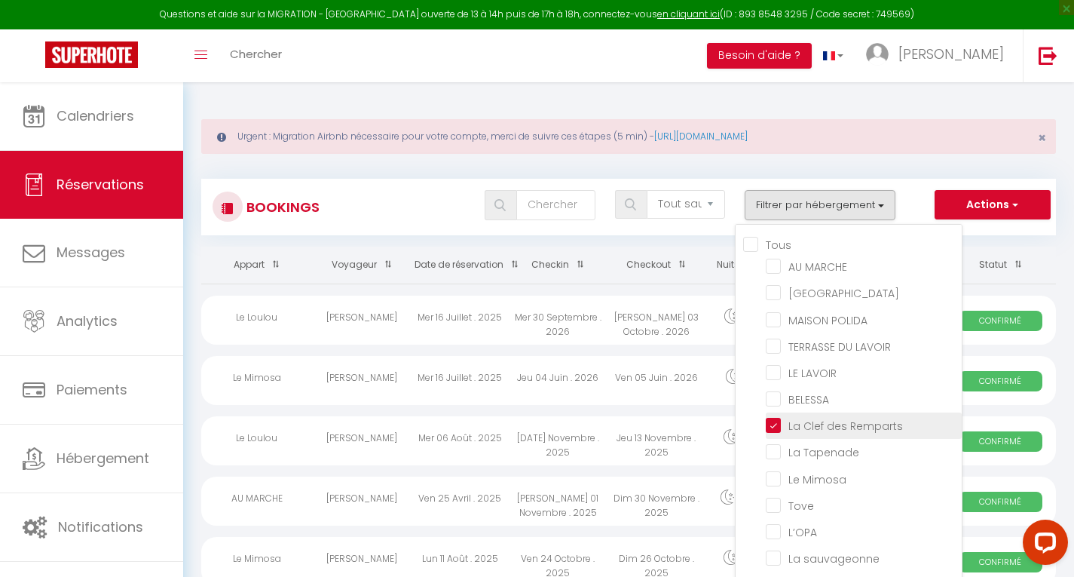
select select
checkbox input "false"
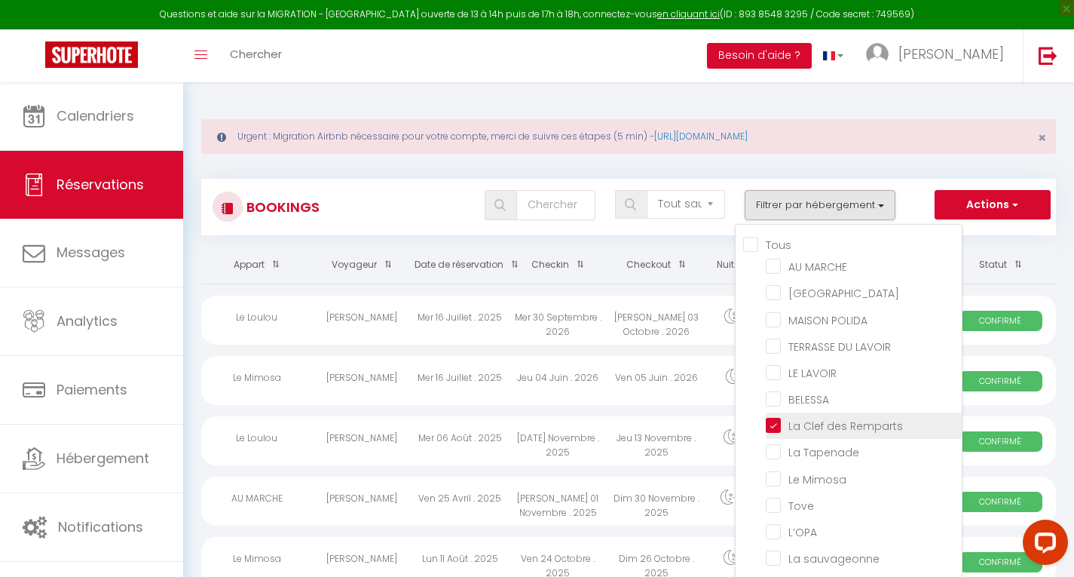
checkbox input "false"
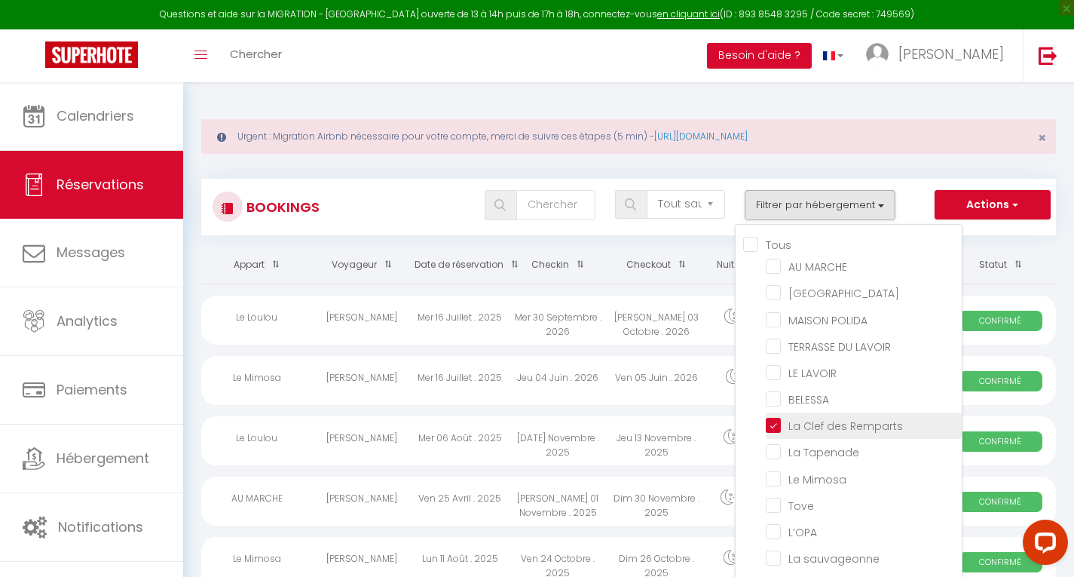
checkbox input "false"
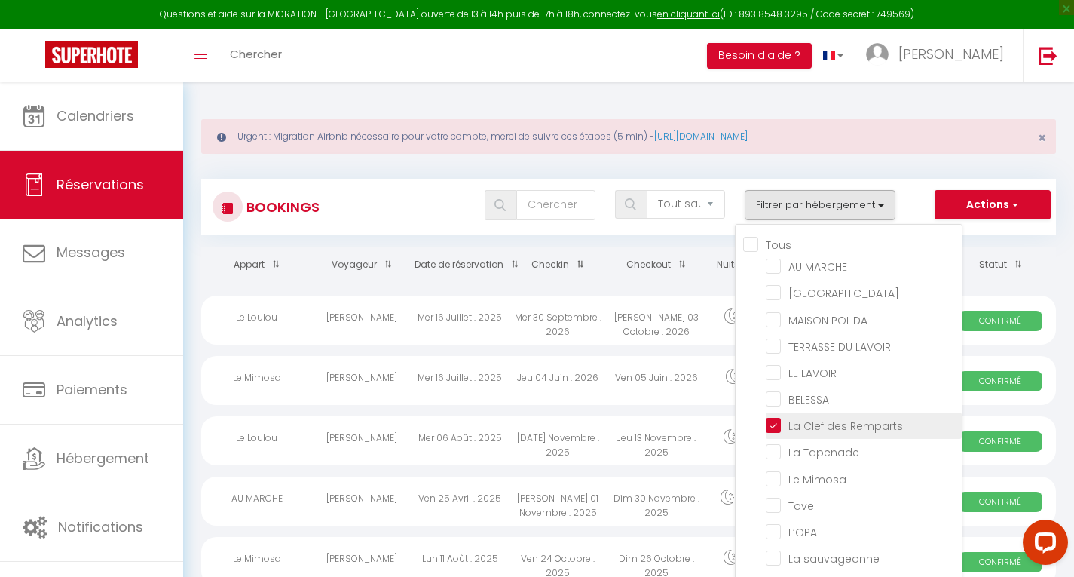
checkbox input "false"
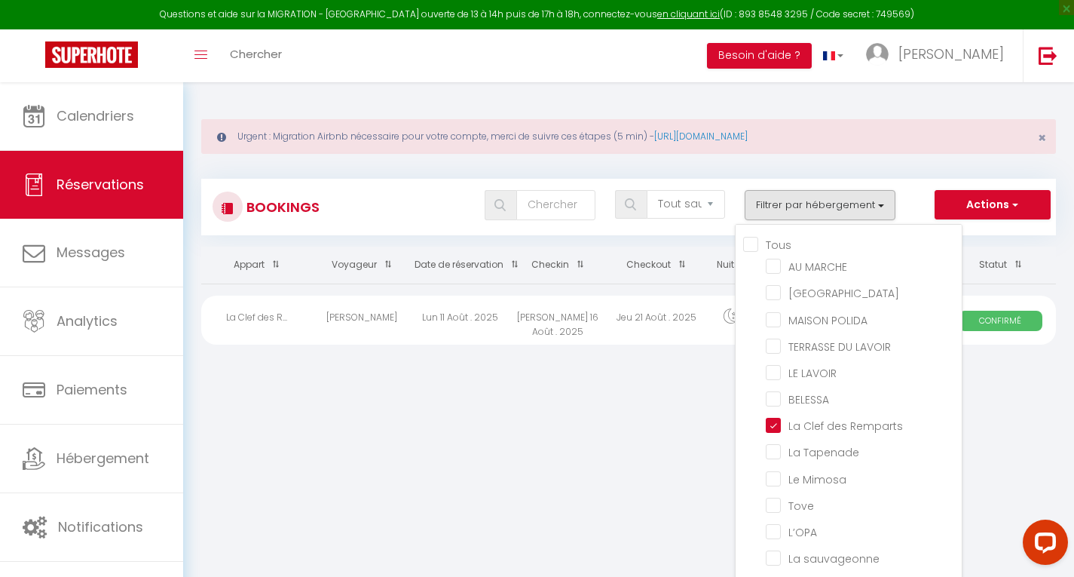
click at [683, 463] on body "Questions et aide sur la MIGRATION - [GEOGRAPHIC_DATA] ouverte de 13 à 14h puis…" at bounding box center [537, 370] width 1074 height 577
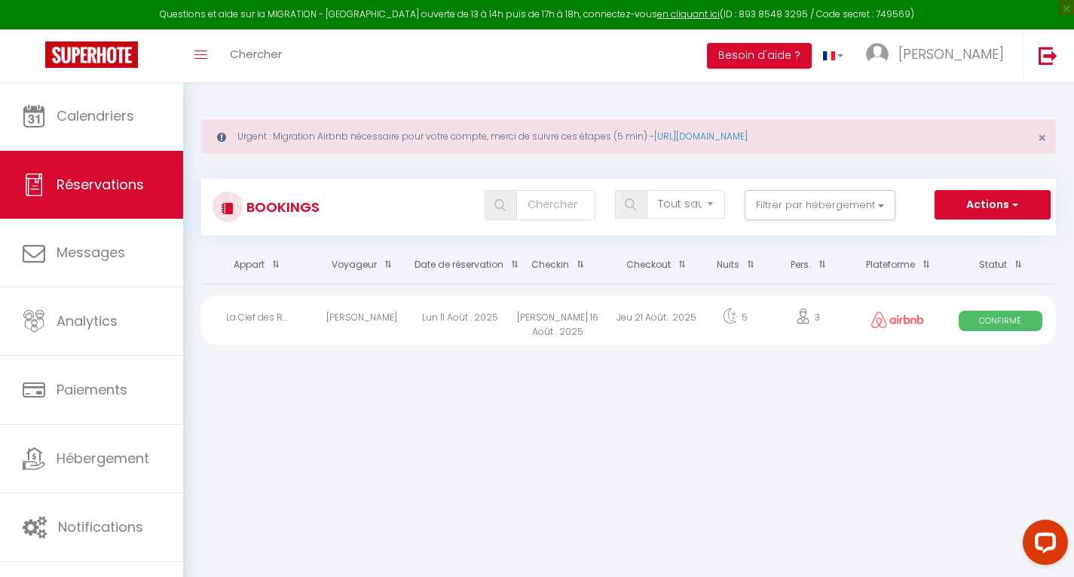
click at [610, 326] on div "Jeu 21 Août . 2025" at bounding box center [657, 320] width 98 height 49
select select "OK"
select select "0"
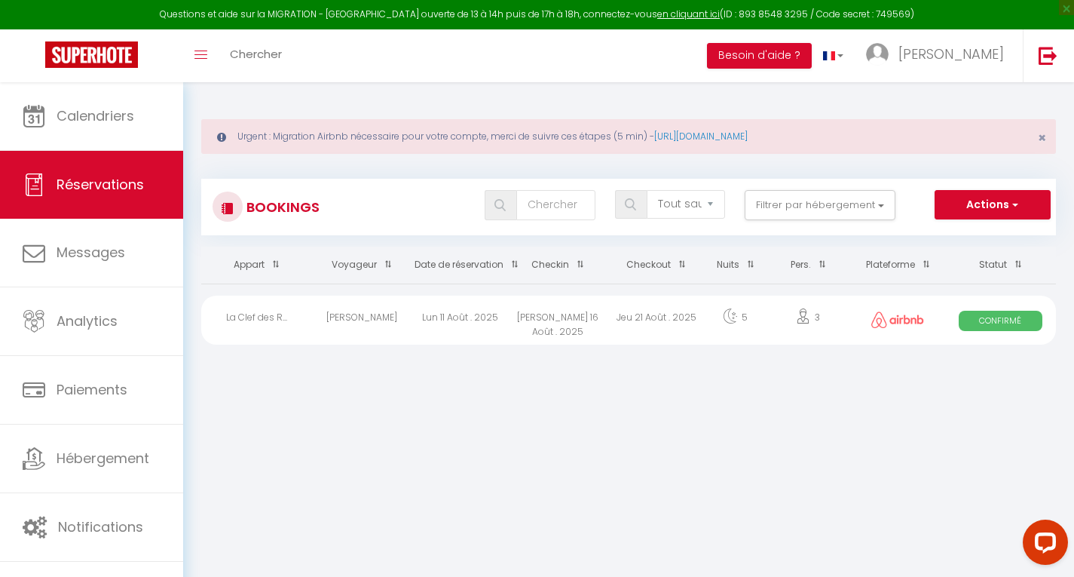
select select "1"
select select
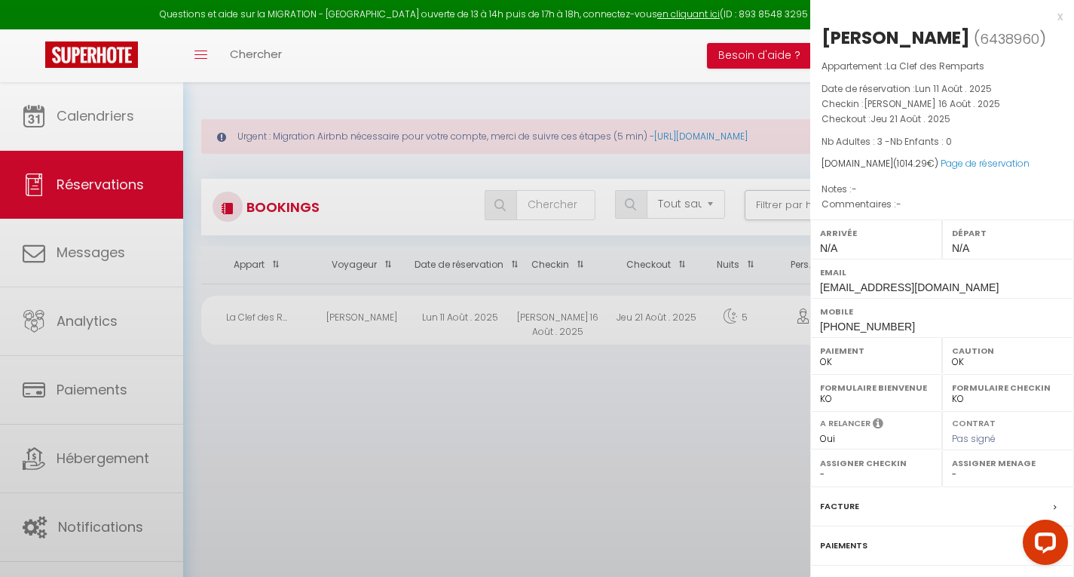
select select "50072"
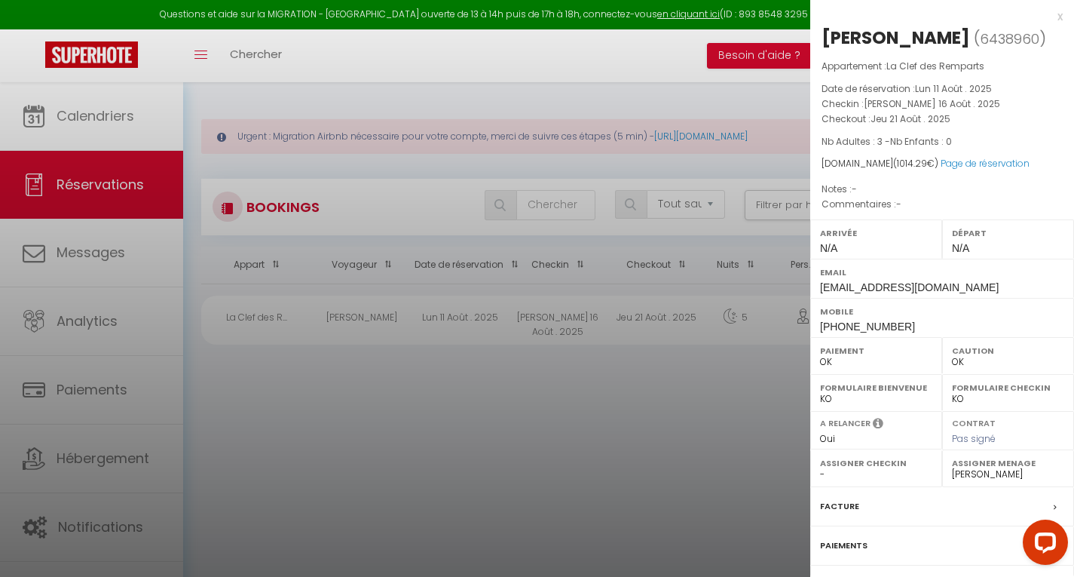
click at [976, 437] on span "Pas signé" at bounding box center [974, 438] width 44 height 13
click at [821, 473] on select "- [PERSON_NAME] unterfranc [PERSON_NAME] [PERSON_NAME] unterfranc [PERSON_NAME]" at bounding box center [876, 474] width 112 height 14
select select "50072"
click at [820, 467] on select "- [PERSON_NAME] unterfranc [PERSON_NAME] [PERSON_NAME] unterfranc [PERSON_NAME]" at bounding box center [876, 474] width 112 height 14
click at [720, 467] on div at bounding box center [537, 288] width 1074 height 577
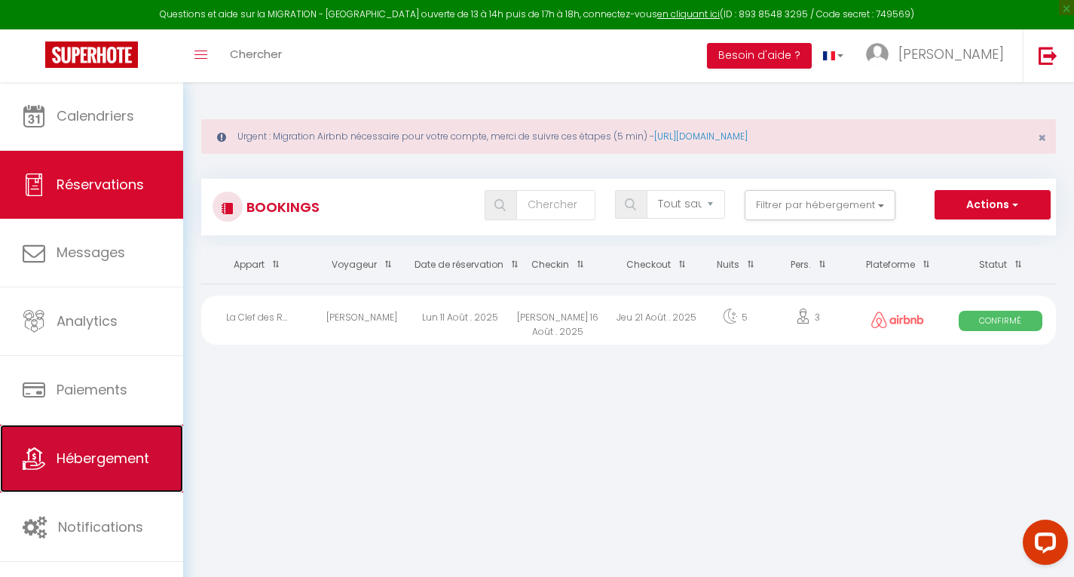
click at [145, 455] on span "Hébergement" at bounding box center [103, 458] width 93 height 19
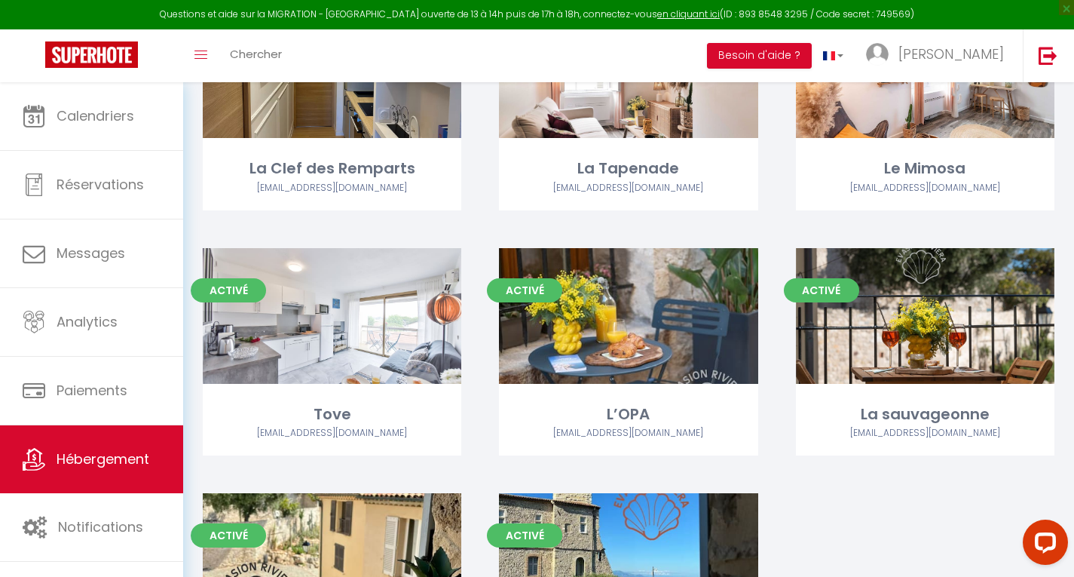
scroll to position [565, 0]
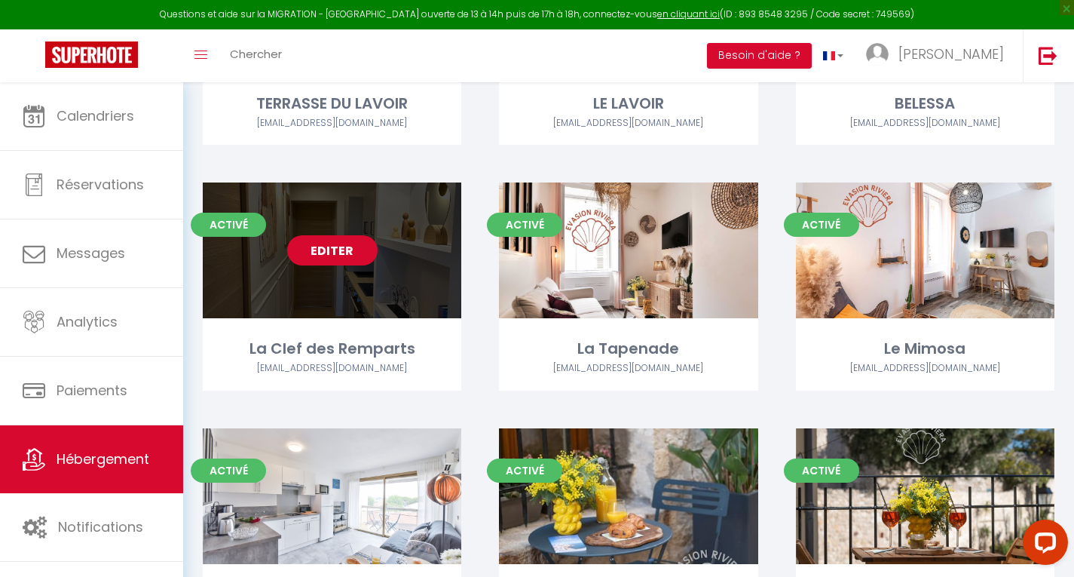
click at [347, 264] on link "Editer" at bounding box center [332, 250] width 90 height 30
select select "3"
select select "2"
select select "1"
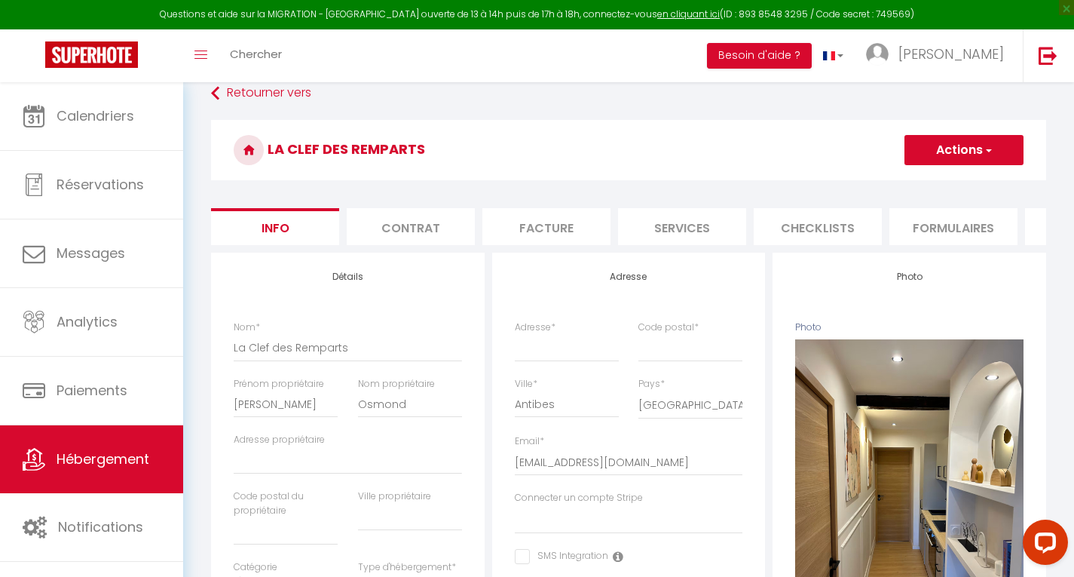
scroll to position [84, 0]
click at [345, 465] on input "Adresse propriétaire" at bounding box center [348, 461] width 228 height 27
click at [287, 418] on input "[PERSON_NAME]" at bounding box center [286, 404] width 104 height 27
drag, startPoint x: 287, startPoint y: 417, endPoint x: 228, endPoint y: 416, distance: 58.8
click at [228, 416] on div "Prénom propriétaire [PERSON_NAME]" at bounding box center [286, 406] width 124 height 57
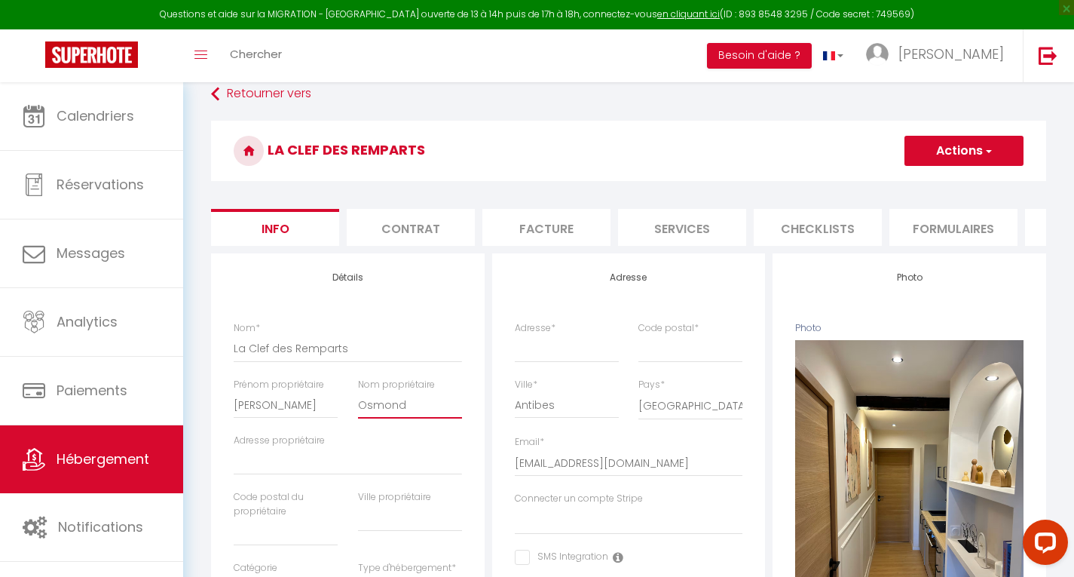
drag, startPoint x: 360, startPoint y: 415, endPoint x: 456, endPoint y: 397, distance: 97.6
click at [456, 397] on div "Nom propriétaire Osmond" at bounding box center [410, 398] width 104 height 41
click at [556, 362] on input "Adresse *" at bounding box center [567, 348] width 104 height 27
click at [667, 357] on input "Code postal *" at bounding box center [691, 348] width 104 height 27
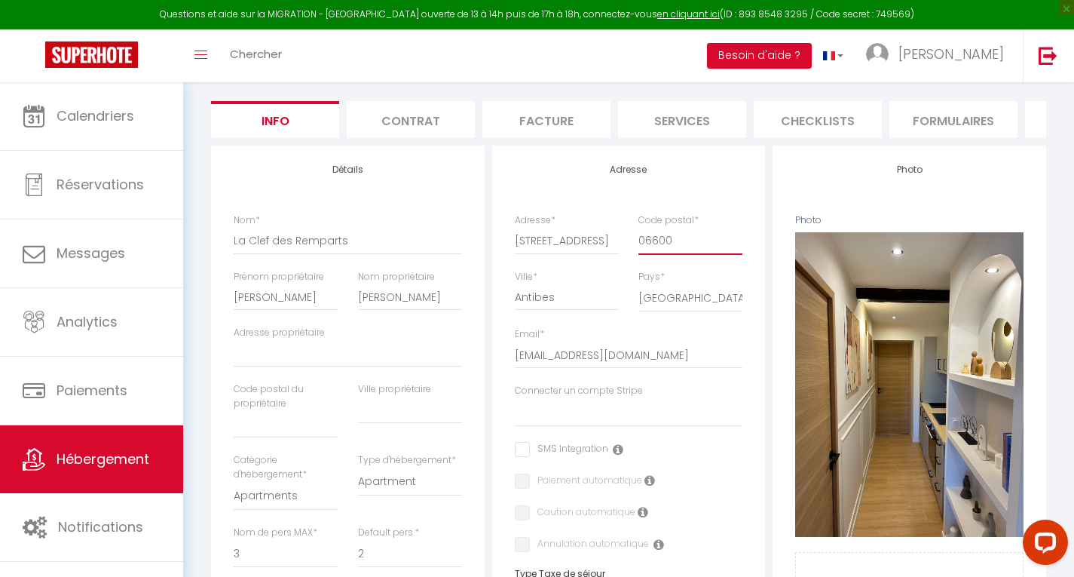
scroll to position [195, 0]
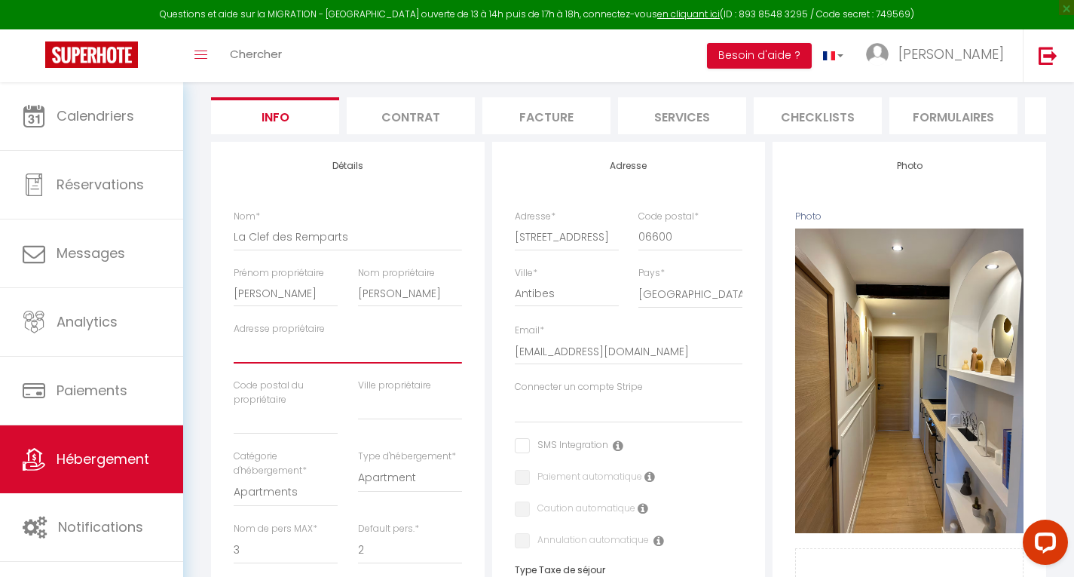
click at [299, 363] on input "Adresse propriétaire" at bounding box center [348, 349] width 228 height 27
click at [289, 433] on input "text" at bounding box center [286, 420] width 104 height 27
click at [388, 420] on input "text" at bounding box center [410, 406] width 104 height 27
click at [394, 106] on li "Contrat" at bounding box center [411, 115] width 128 height 37
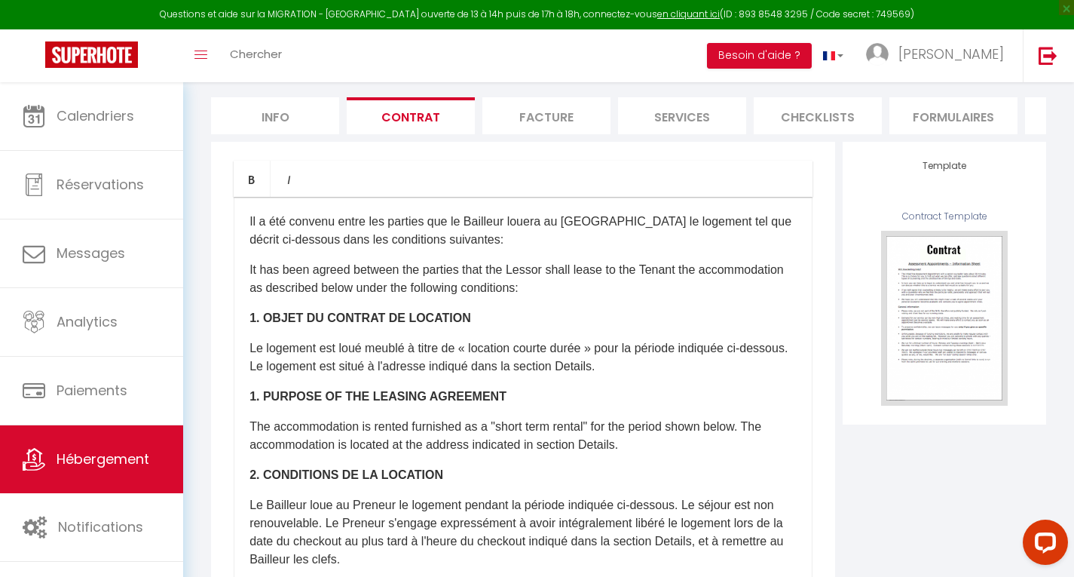
click at [535, 89] on form "La Clef des Remparts Actions Enregistrer Sauvegarder en tant que modèle Info Co…" at bounding box center [628, 414] width 835 height 810
click at [709, 113] on li "Services" at bounding box center [682, 115] width 128 height 37
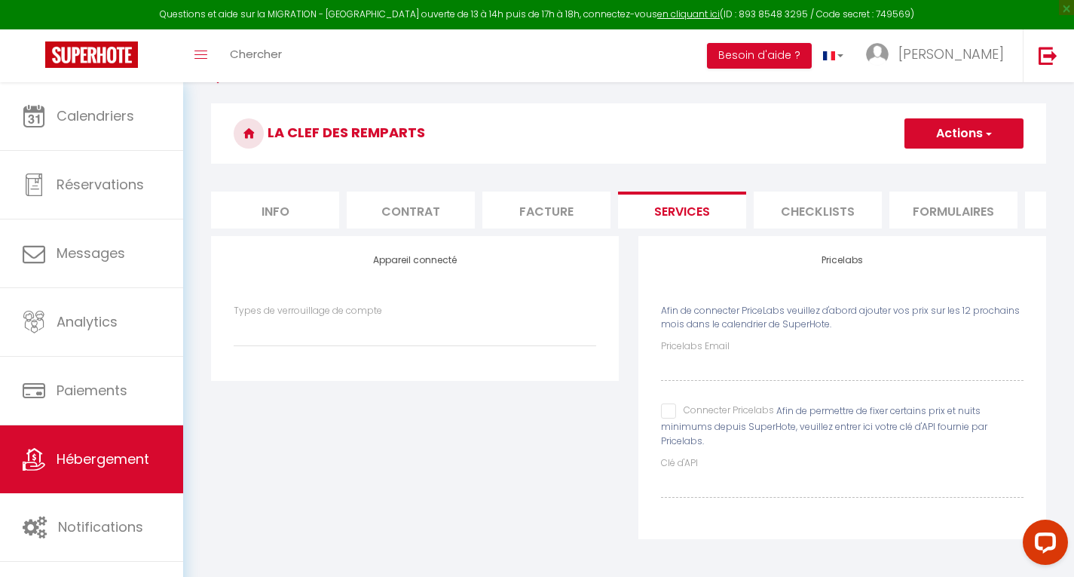
scroll to position [112, 0]
click at [840, 205] on li "Checklists" at bounding box center [818, 210] width 128 height 37
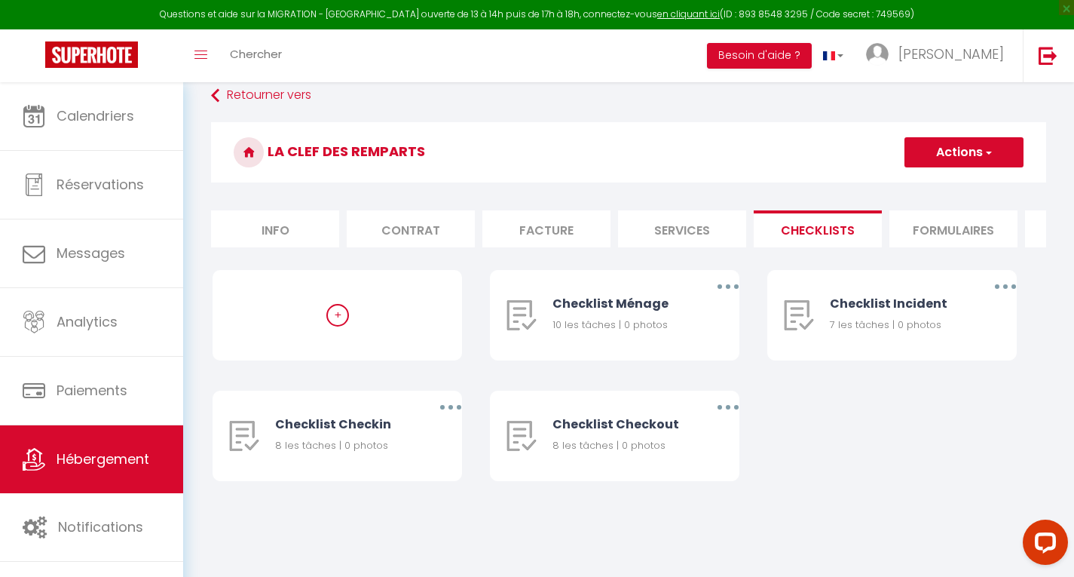
scroll to position [82, 0]
click at [992, 218] on li "Formulaires" at bounding box center [954, 228] width 128 height 37
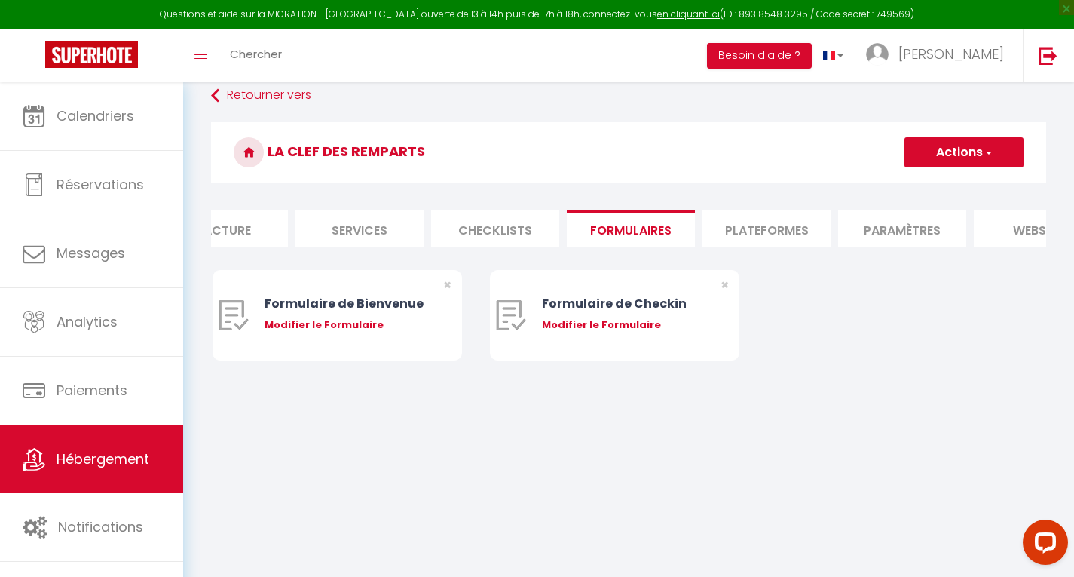
scroll to position [0, 332]
click at [768, 247] on li "Plateformes" at bounding box center [758, 228] width 128 height 37
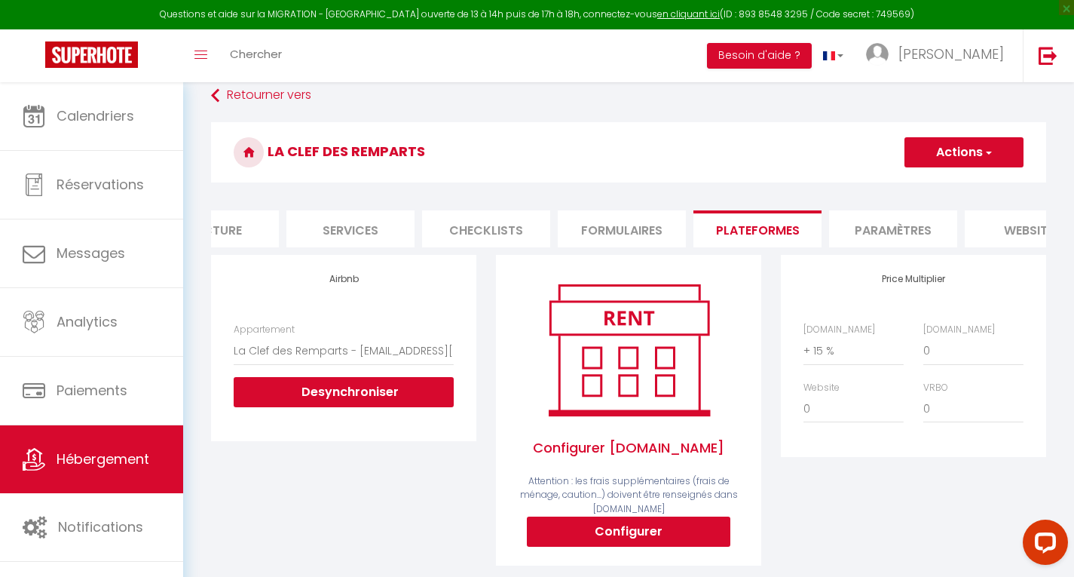
click at [893, 210] on li "Paramètres" at bounding box center [893, 228] width 128 height 37
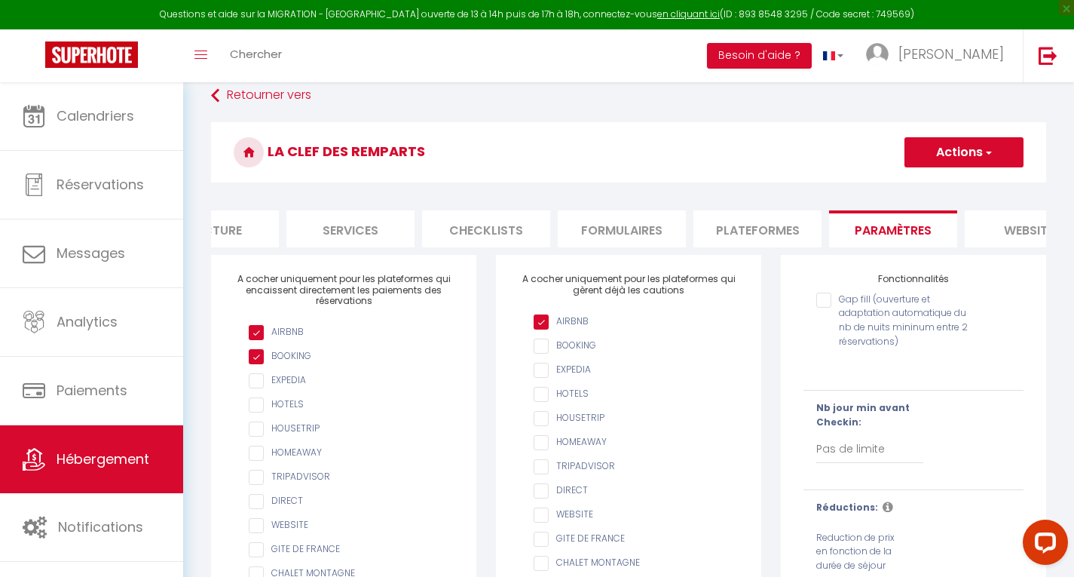
click at [1029, 219] on li "website" at bounding box center [1029, 228] width 128 height 37
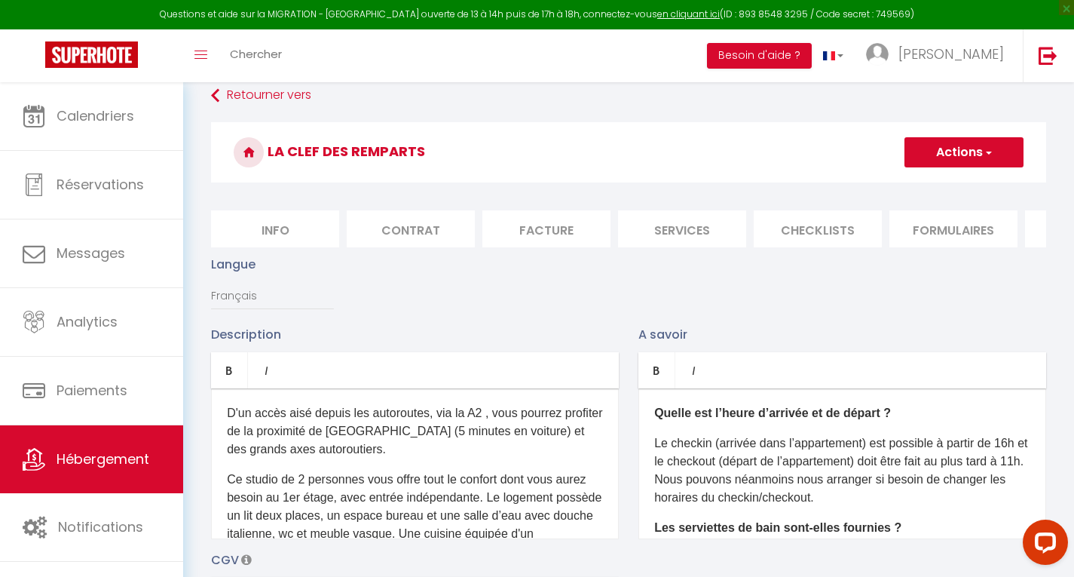
click at [293, 216] on li "Info" at bounding box center [275, 228] width 128 height 37
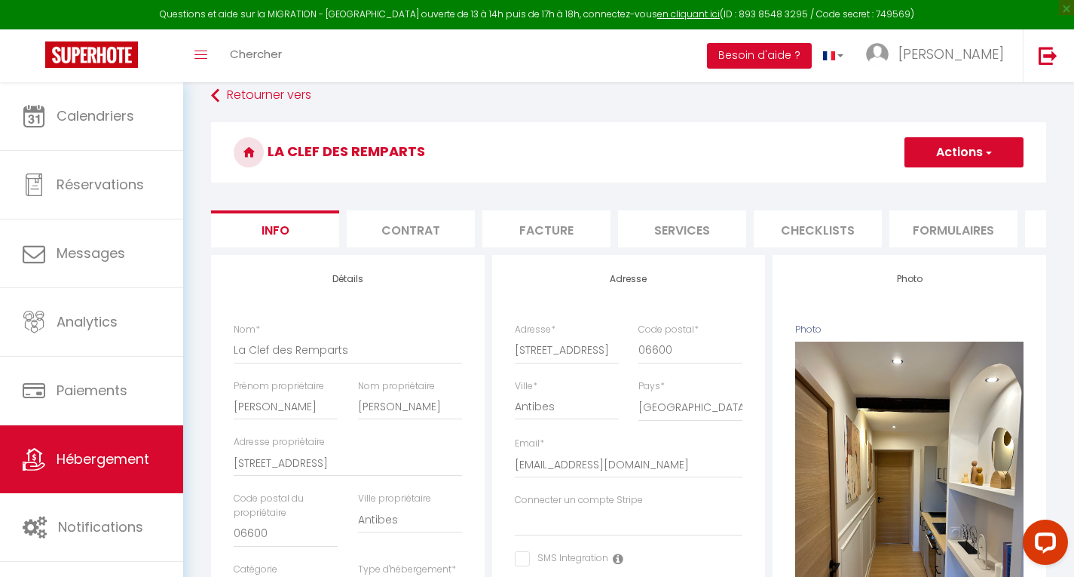
click at [988, 149] on span "button" at bounding box center [988, 152] width 10 height 15
click at [953, 188] on link "Enregistrer" at bounding box center [942, 186] width 161 height 20
click at [958, 153] on button "Actions" at bounding box center [964, 152] width 119 height 30
click at [912, 183] on input "Enregistrer" at bounding box center [905, 185] width 56 height 15
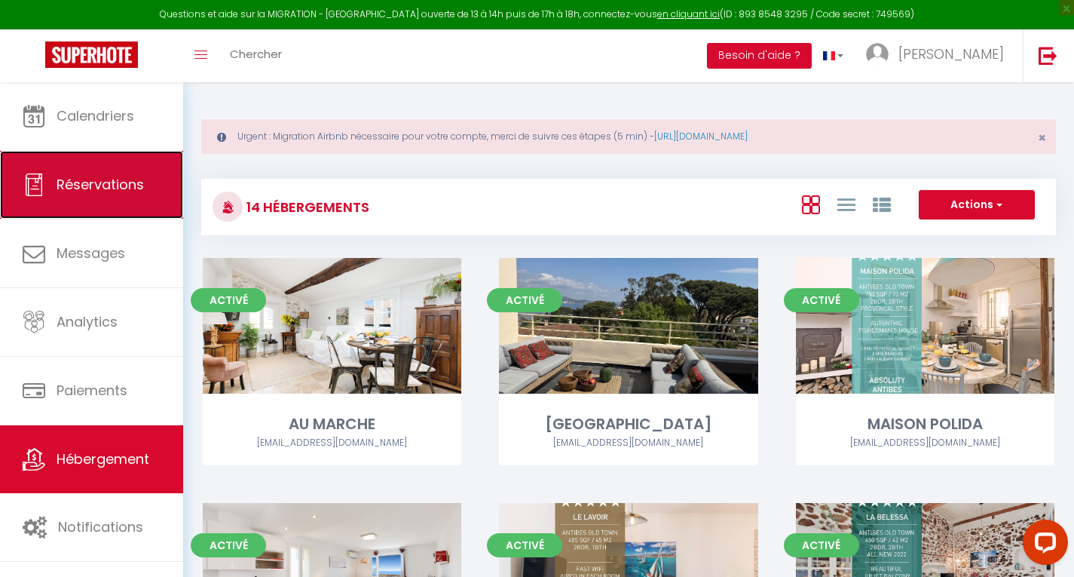
click at [118, 192] on span "Réservations" at bounding box center [100, 184] width 87 height 19
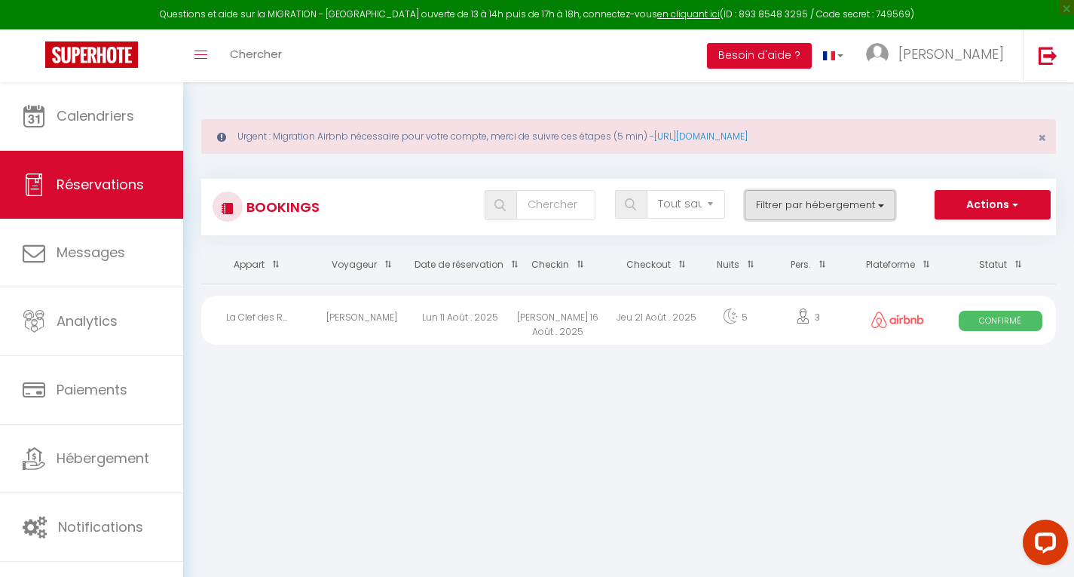
click at [883, 210] on button "Filtrer par hébergement" at bounding box center [820, 205] width 151 height 30
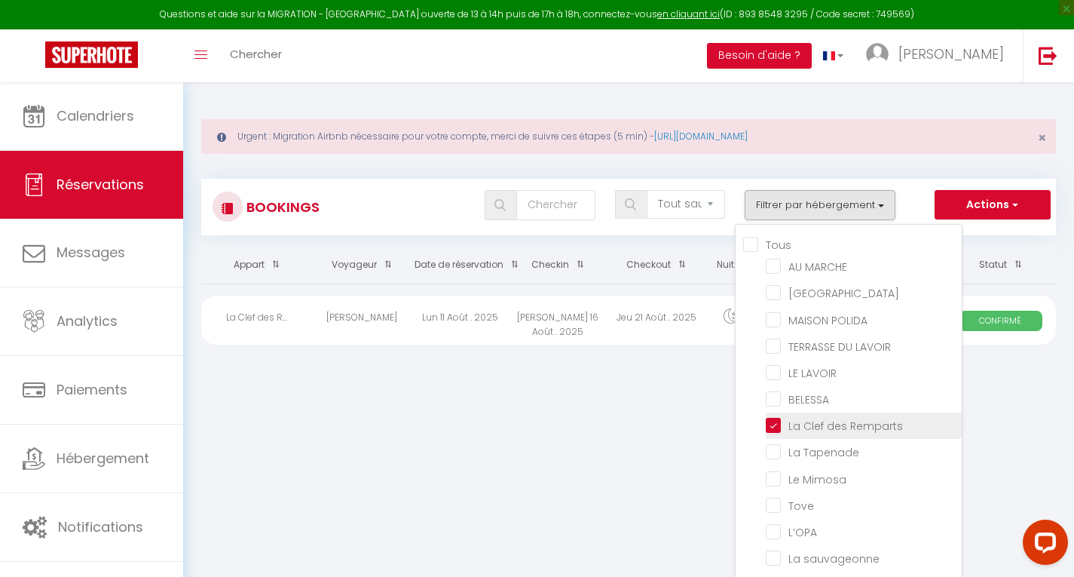
click at [773, 426] on input "La Clef des Remparts" at bounding box center [864, 424] width 196 height 15
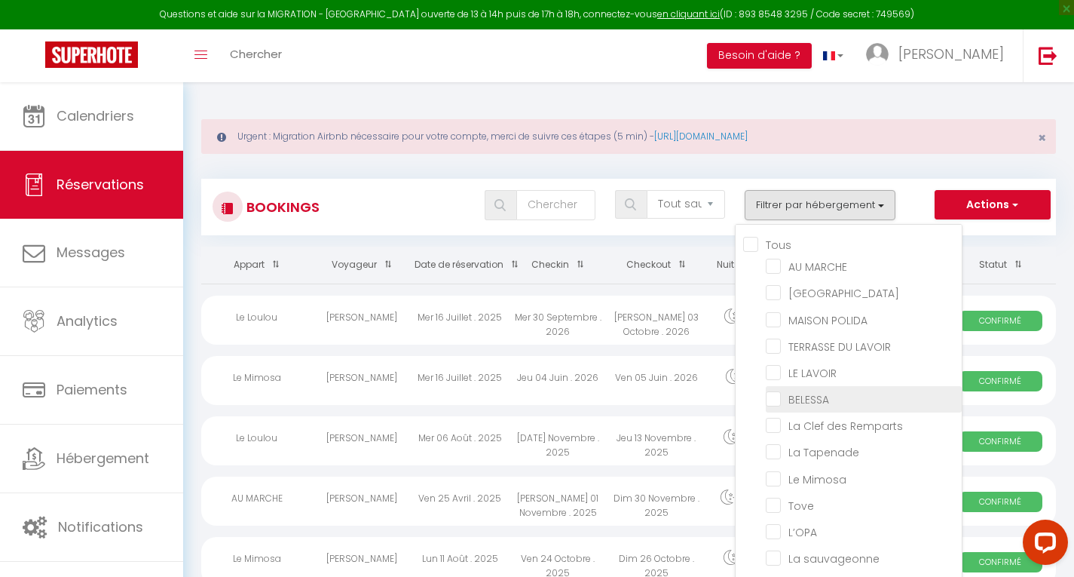
click at [769, 403] on input "BELESSA" at bounding box center [864, 398] width 196 height 15
click at [380, 326] on div "[PERSON_NAME]" at bounding box center [361, 320] width 98 height 49
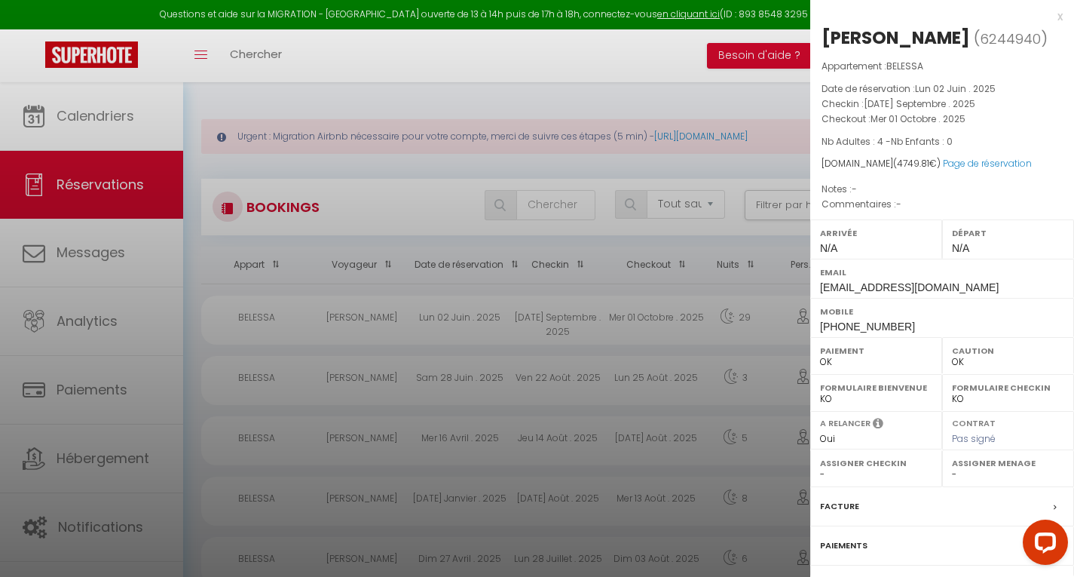
click at [608, 334] on div at bounding box center [537, 288] width 1074 height 577
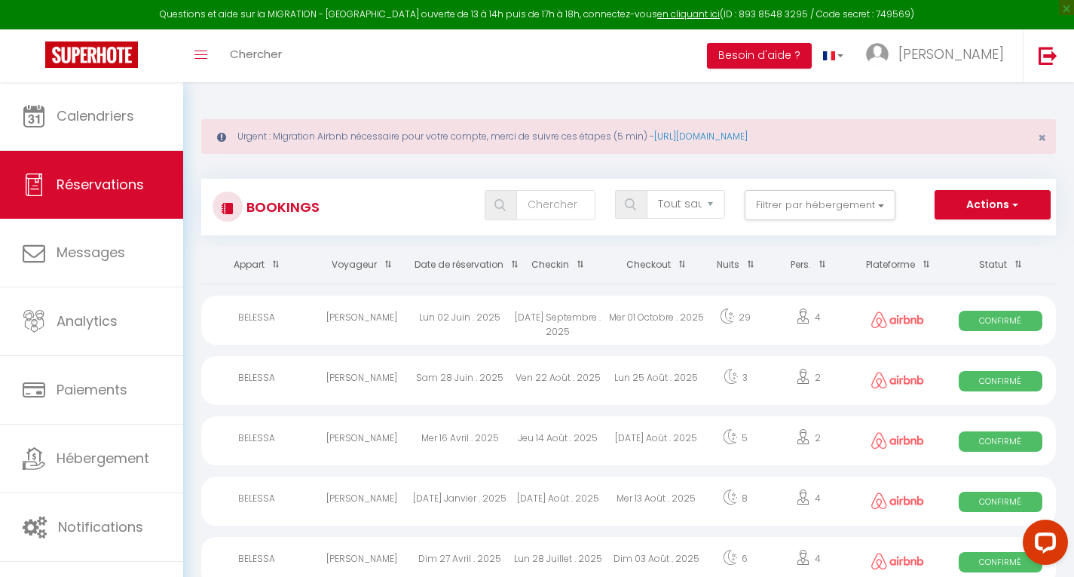
click at [582, 262] on span at bounding box center [576, 264] width 15 height 28
click at [581, 268] on span at bounding box center [576, 264] width 15 height 28
click at [604, 332] on div "[DATE] Septembre . 2025" at bounding box center [558, 320] width 98 height 49
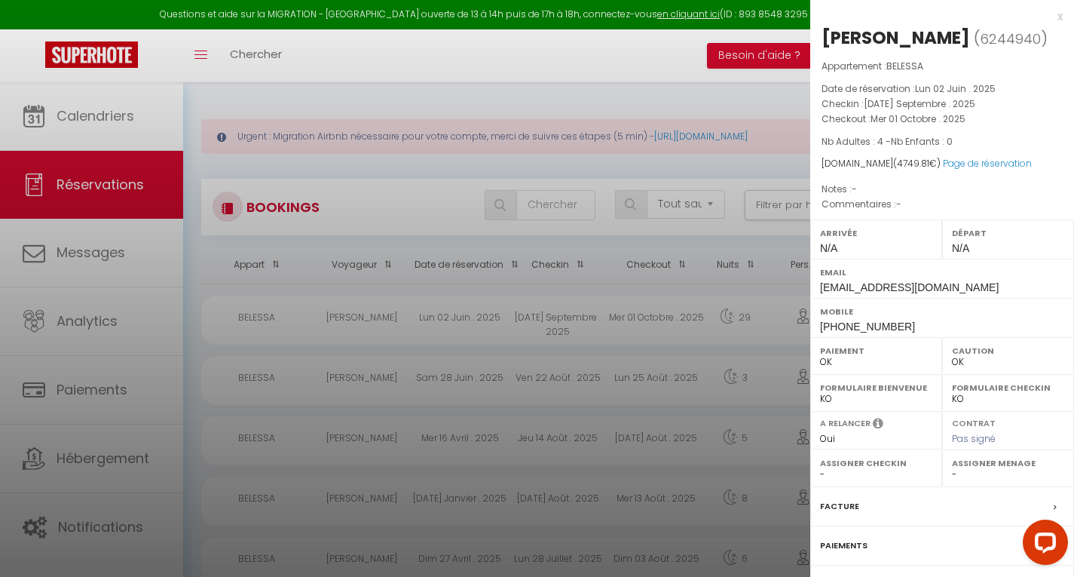
click at [952, 476] on select "- [PERSON_NAME] unterfranc [PERSON_NAME] [PERSON_NAME] unterfranc [PERSON_NAME]" at bounding box center [1008, 474] width 112 height 14
click at [952, 467] on select "- [PERSON_NAME] unterfranc [PERSON_NAME] [PERSON_NAME] unterfranc [PERSON_NAME]" at bounding box center [1008, 474] width 112 height 14
click at [822, 476] on select "- [PERSON_NAME] unterfranc [PERSON_NAME] [PERSON_NAME] unterfranc [PERSON_NAME]" at bounding box center [876, 474] width 112 height 14
click at [820, 467] on select "- [PERSON_NAME] unterfranc [PERSON_NAME] [PERSON_NAME] unterfranc [PERSON_NAME]" at bounding box center [876, 474] width 112 height 14
click at [1048, 17] on div "x" at bounding box center [936, 17] width 253 height 18
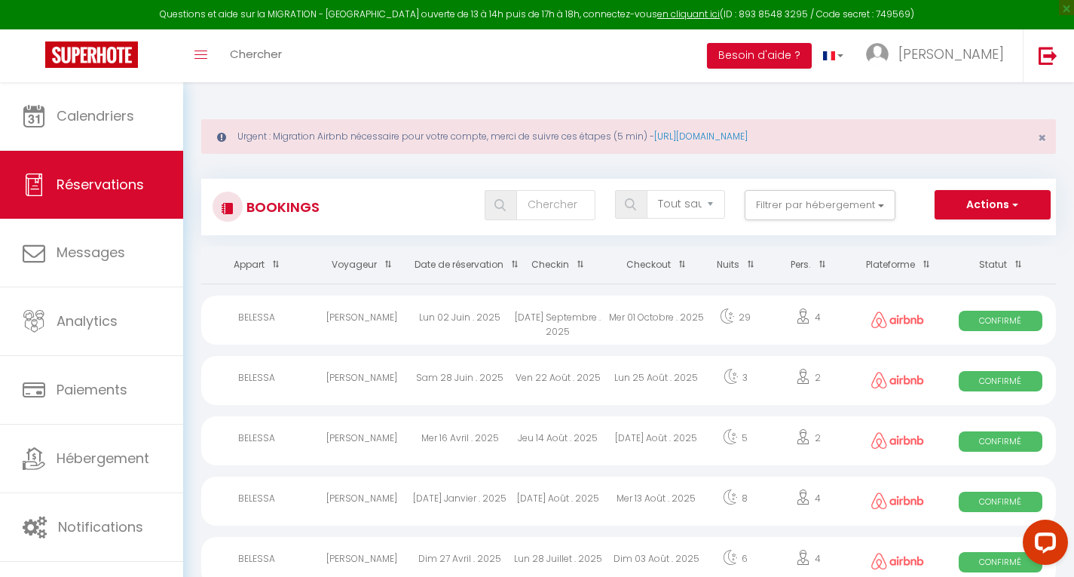
click at [632, 381] on div "Lun 25 Août . 2025" at bounding box center [657, 380] width 98 height 49
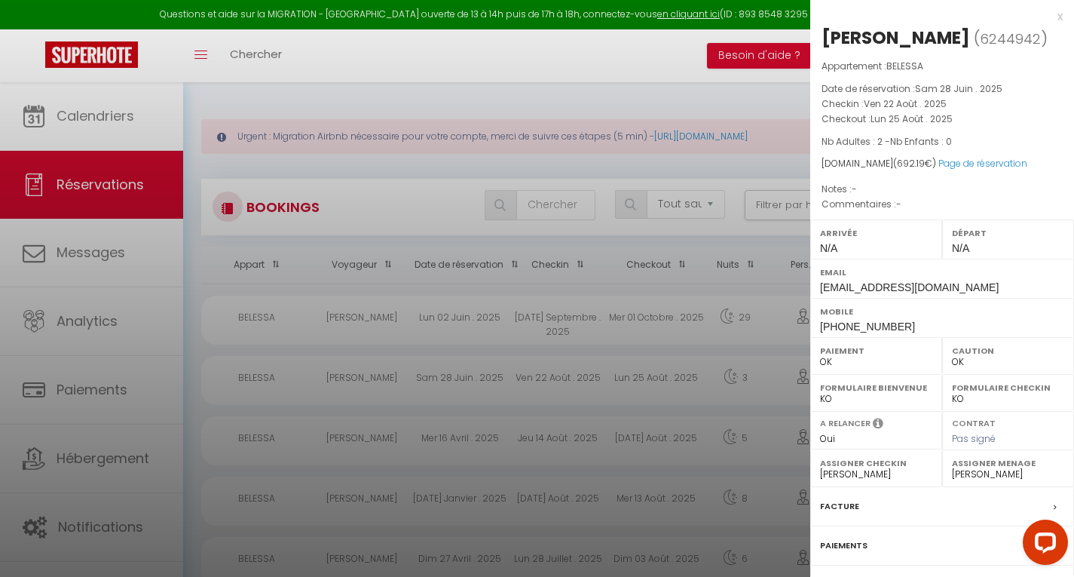
click at [614, 339] on div at bounding box center [537, 288] width 1074 height 577
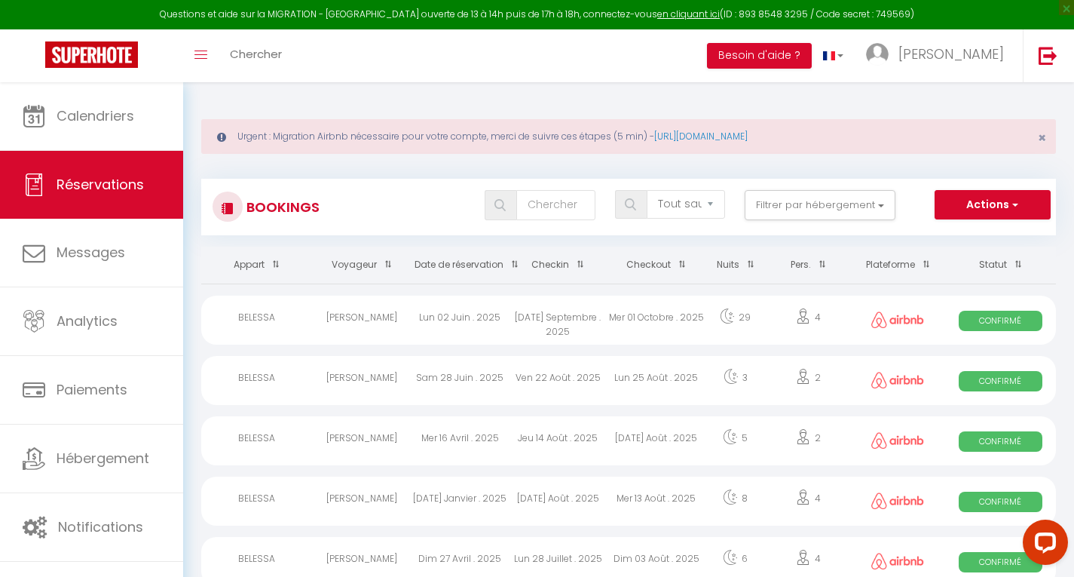
click at [634, 440] on div "[DATE] Août . 2025" at bounding box center [657, 440] width 98 height 49
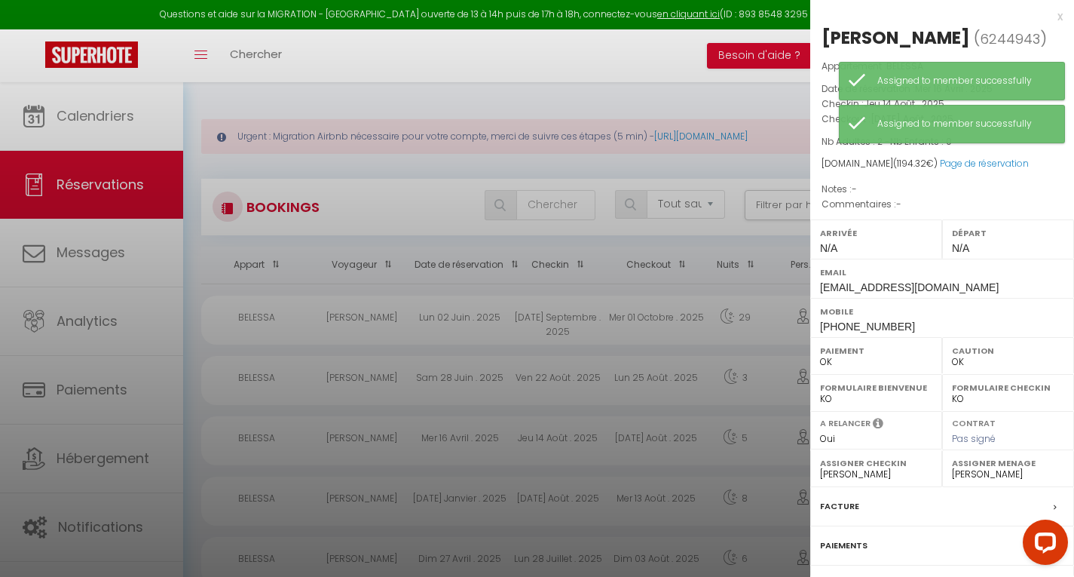
click at [637, 486] on div at bounding box center [537, 288] width 1074 height 577
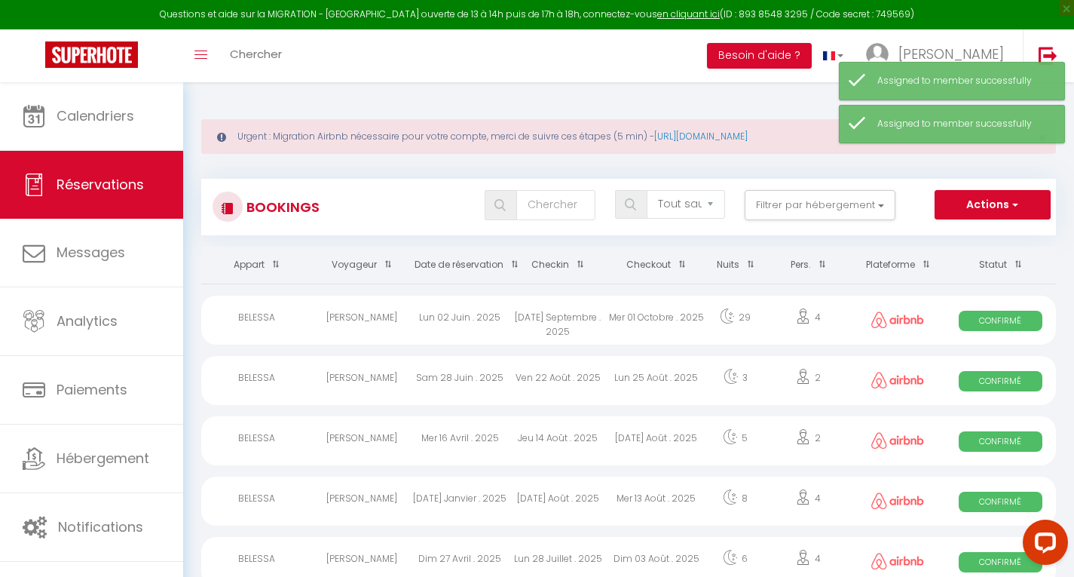
click at [637, 486] on div "Mer 13 Août . 2025" at bounding box center [657, 500] width 98 height 49
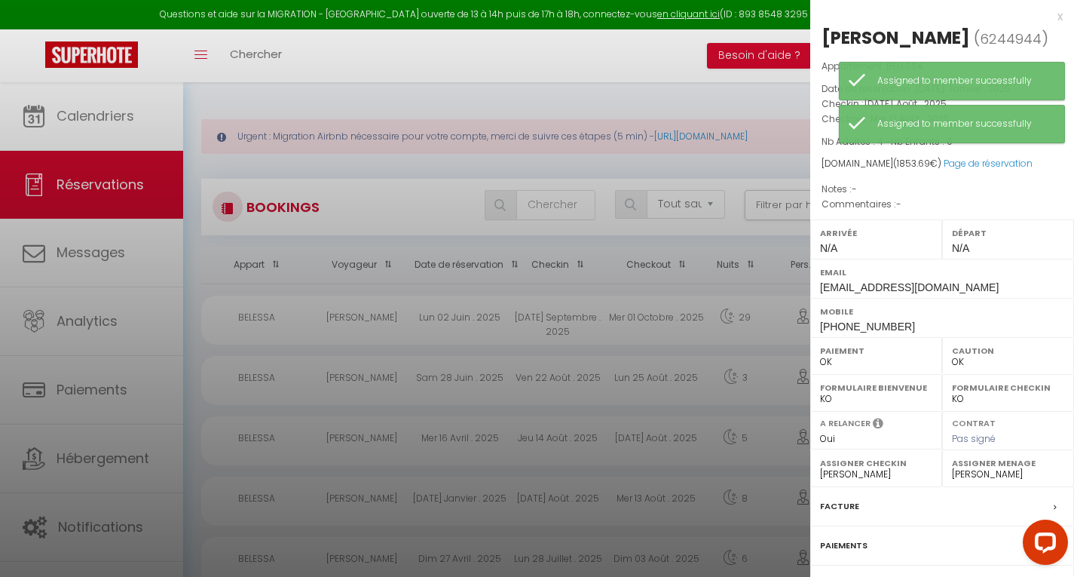
click at [637, 546] on div at bounding box center [537, 288] width 1074 height 577
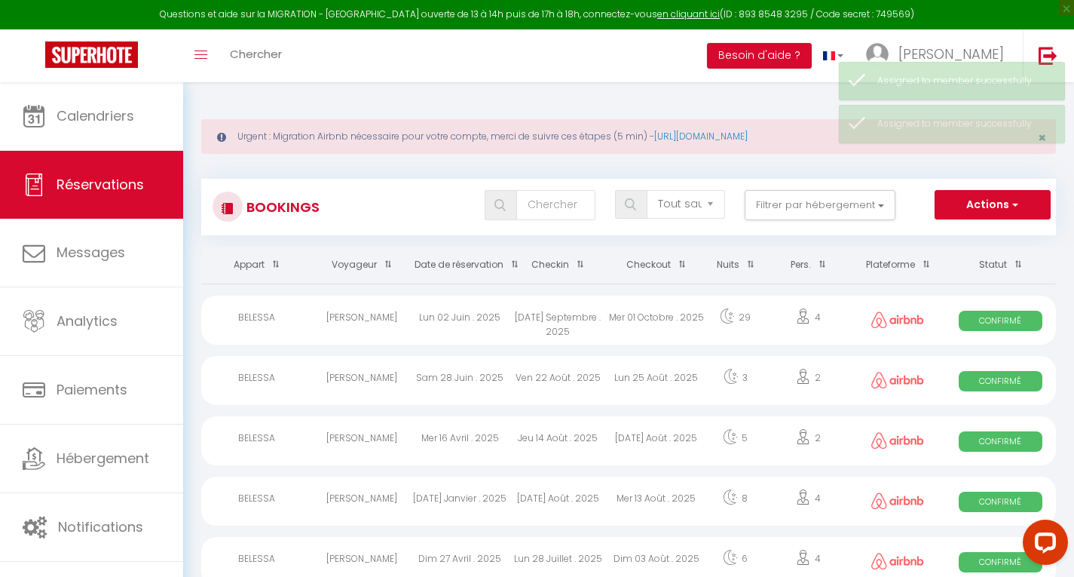
click at [637, 546] on div "Dim 03 Août . 2025" at bounding box center [657, 561] width 98 height 49
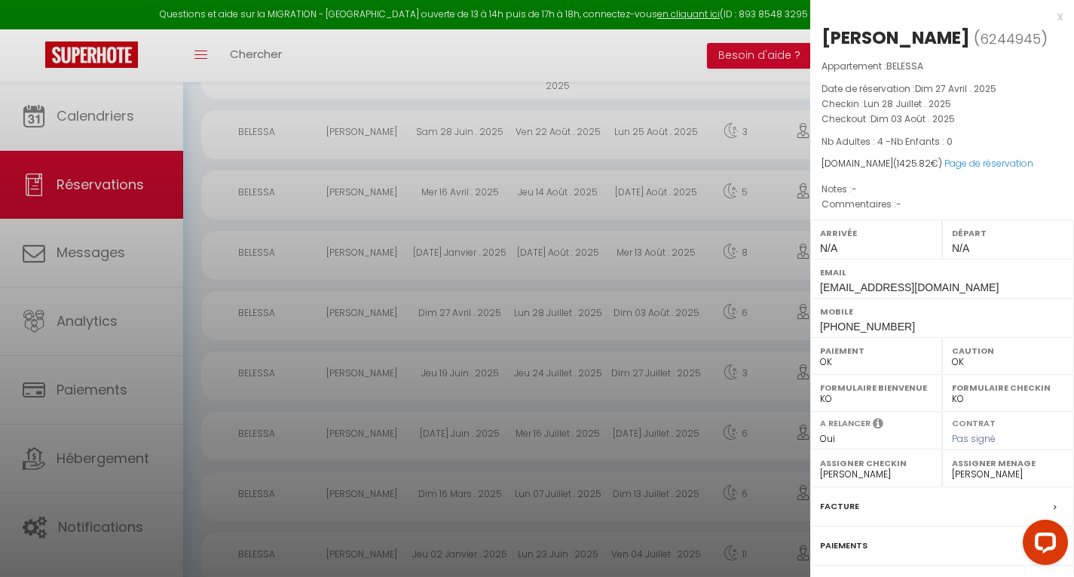
scroll to position [251, 0]
click at [640, 440] on div at bounding box center [537, 288] width 1074 height 577
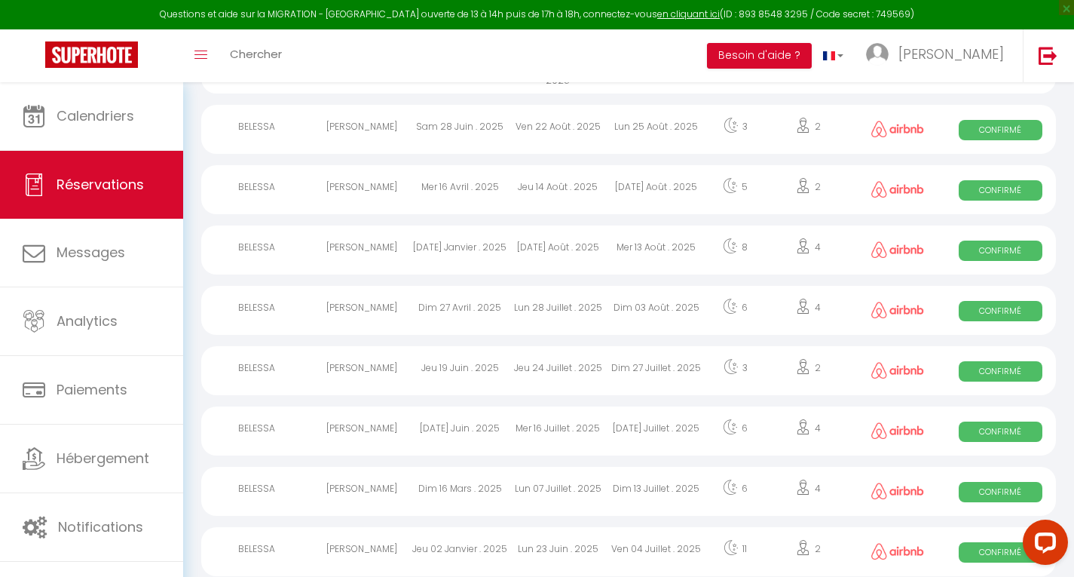
scroll to position [0, 0]
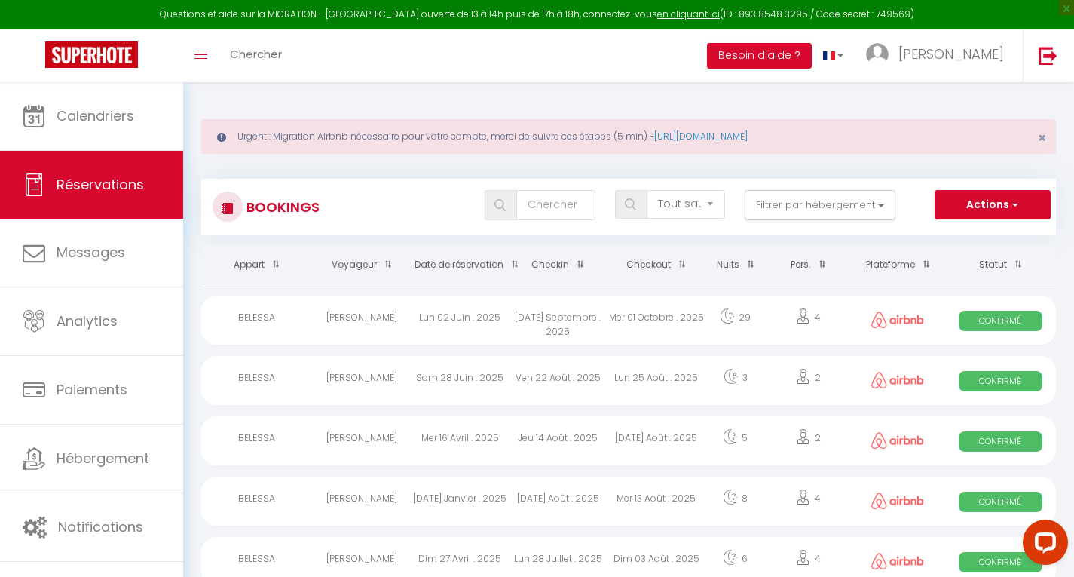
click at [394, 326] on div "[PERSON_NAME]" at bounding box center [361, 320] width 98 height 49
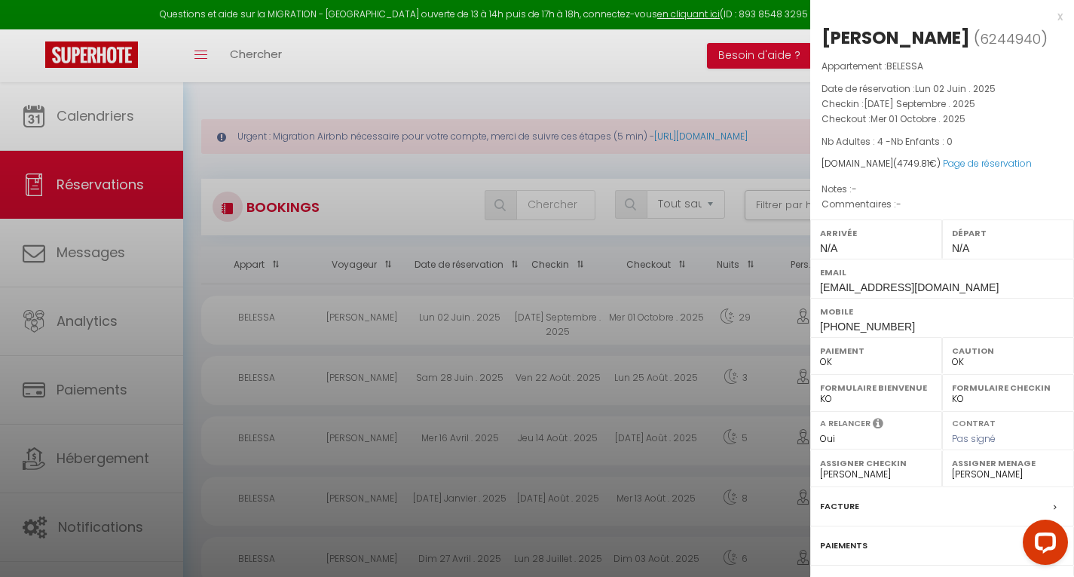
click at [486, 325] on div at bounding box center [537, 288] width 1074 height 577
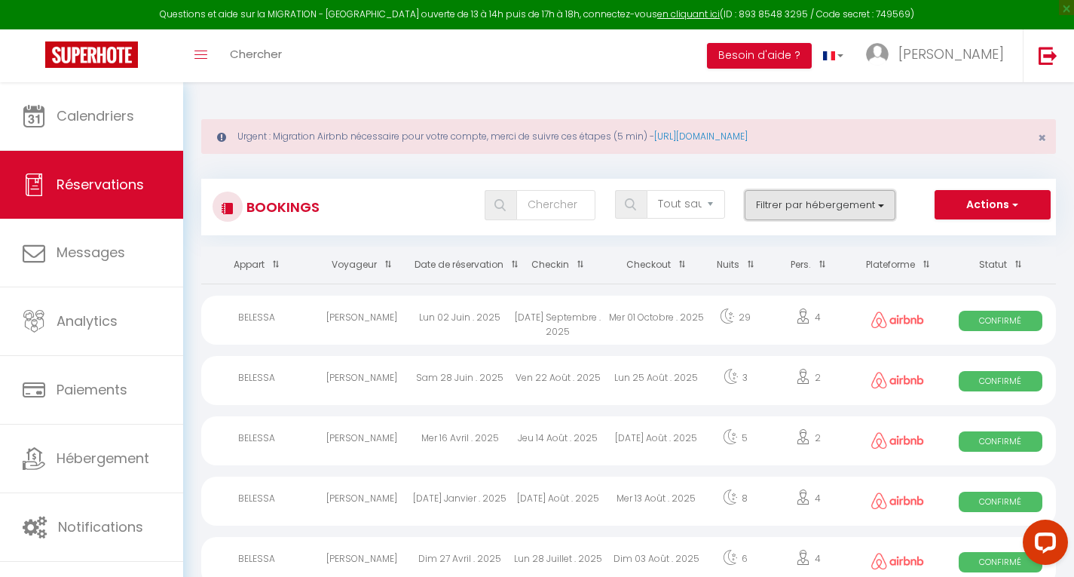
click at [775, 195] on button "Filtrer par hébergement" at bounding box center [820, 205] width 151 height 30
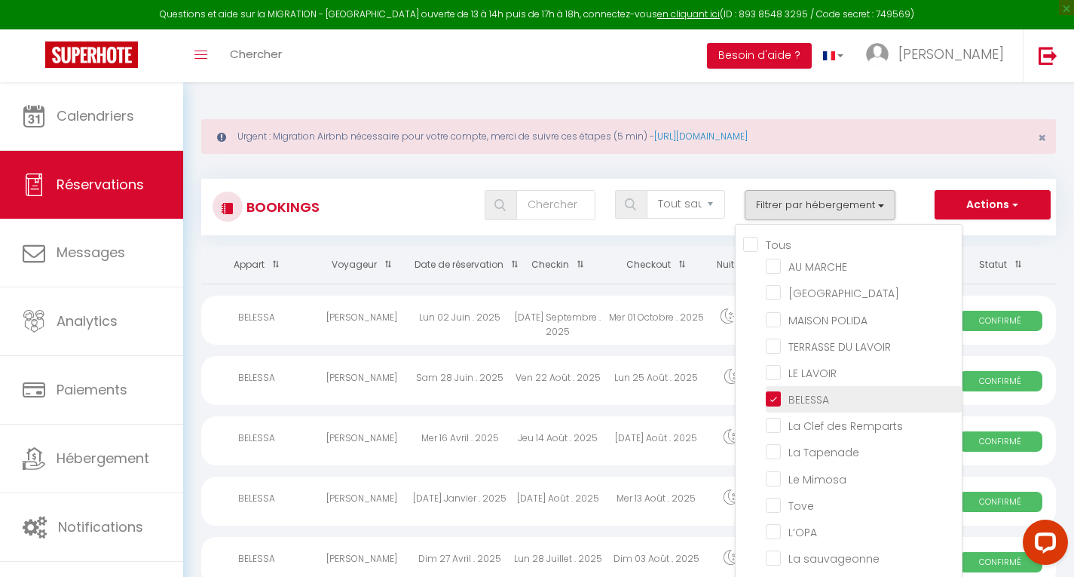
click at [807, 391] on input "BELESSA" at bounding box center [864, 398] width 196 height 15
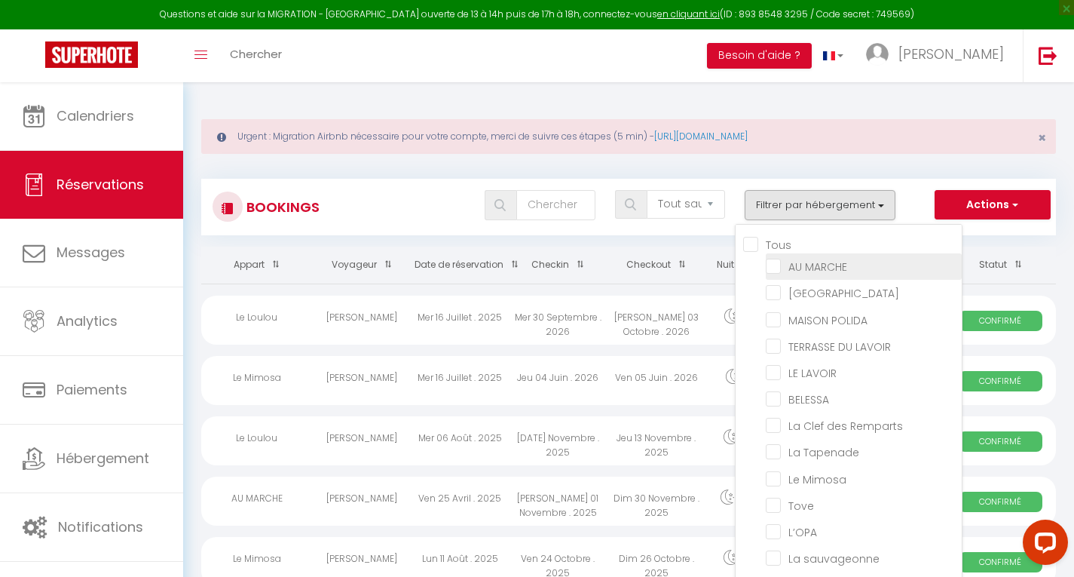
click at [799, 260] on input "AU MARCHE" at bounding box center [864, 265] width 196 height 15
click at [591, 332] on div "[PERSON_NAME] 01 Novembre . 2025" at bounding box center [558, 320] width 98 height 49
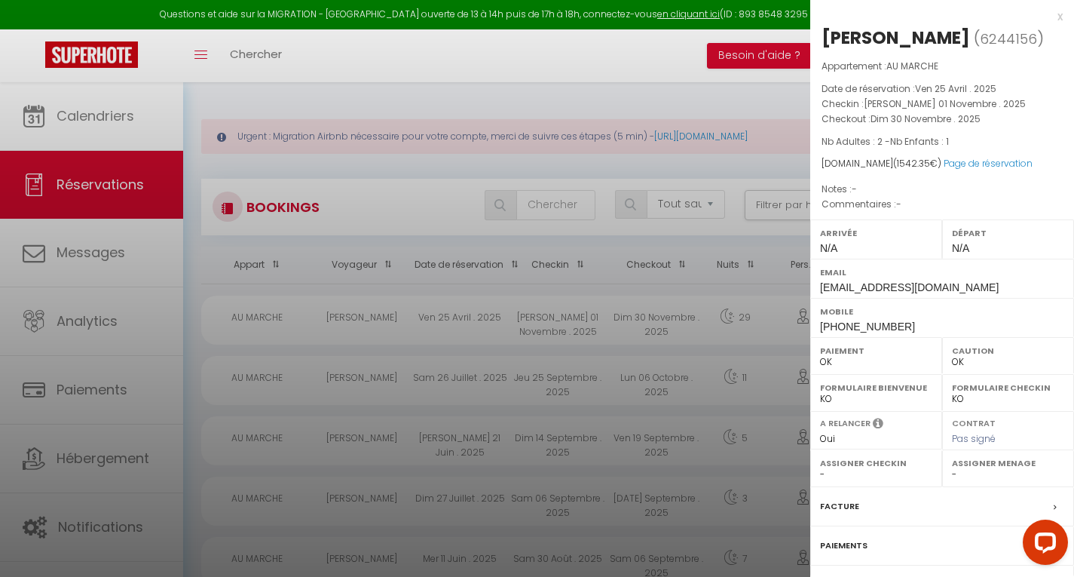
click at [572, 390] on div at bounding box center [537, 288] width 1074 height 577
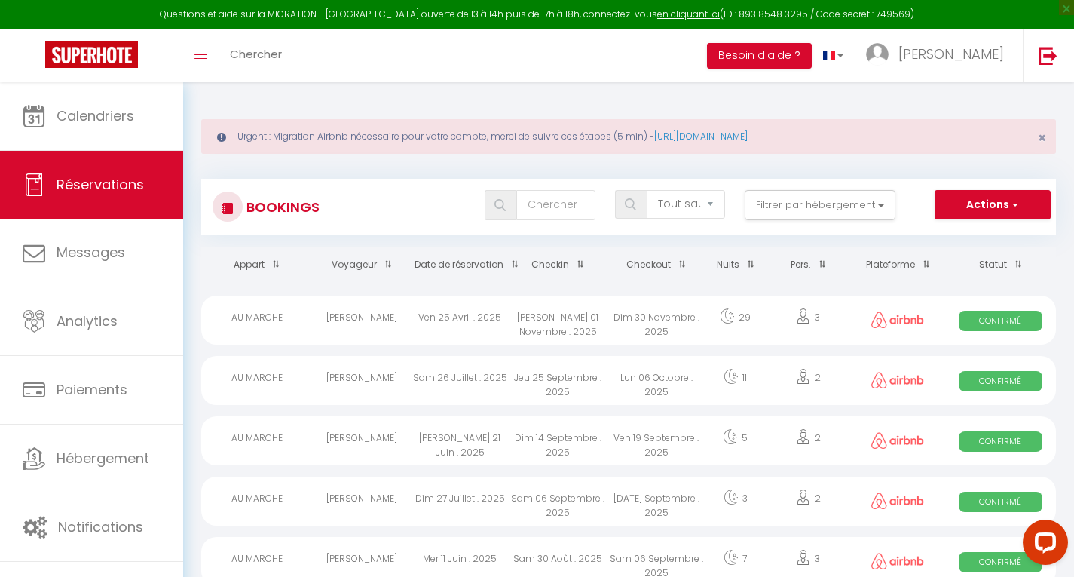
click at [581, 388] on div "Jeu 25 Septembre . 2025" at bounding box center [558, 380] width 98 height 49
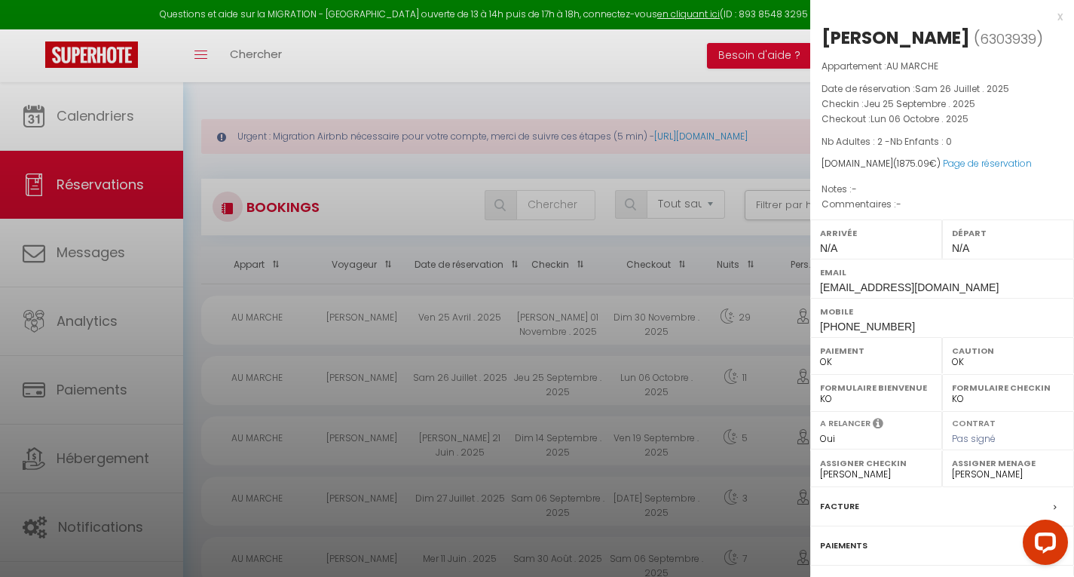
click at [599, 451] on div at bounding box center [537, 288] width 1074 height 577
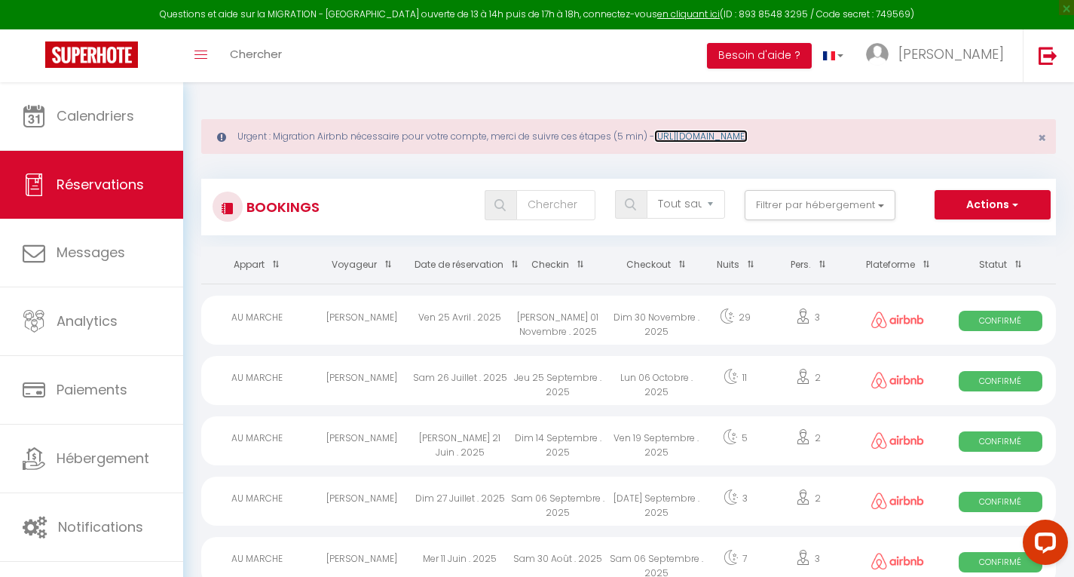
click at [706, 133] on link "[URL][DOMAIN_NAME]" at bounding box center [700, 136] width 93 height 13
